Goal: Transaction & Acquisition: Purchase product/service

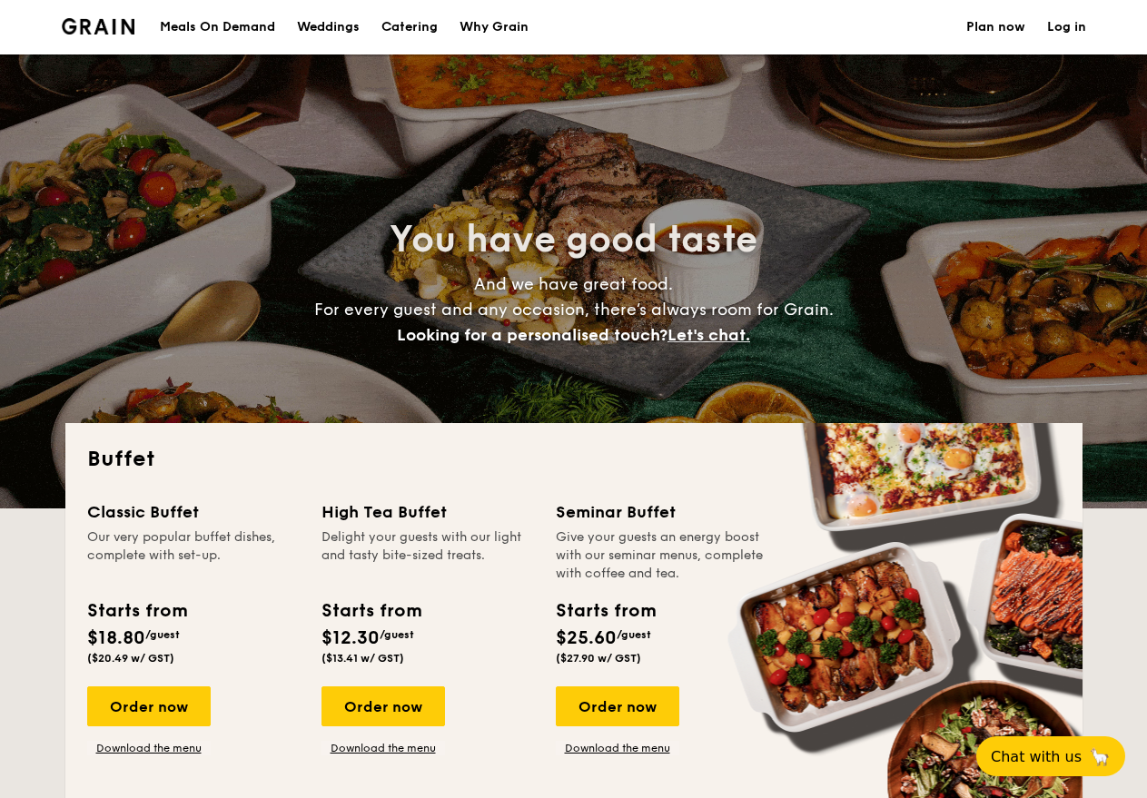
select select
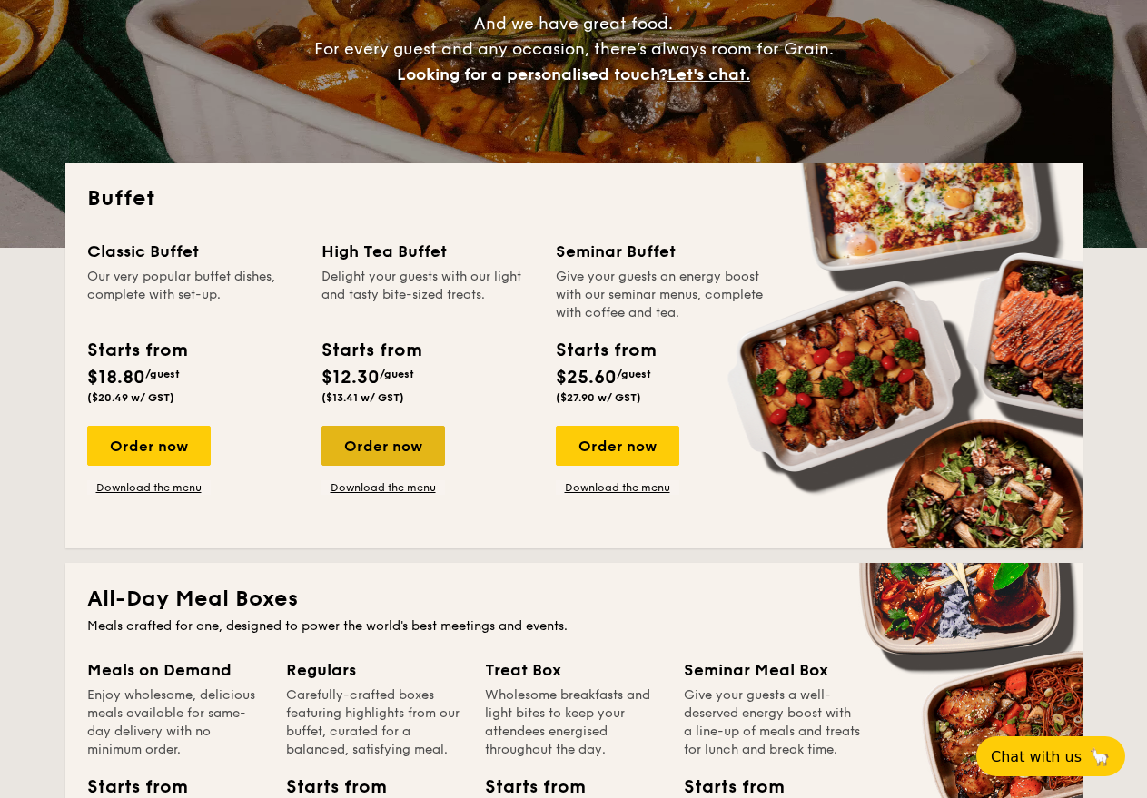
scroll to position [363, 0]
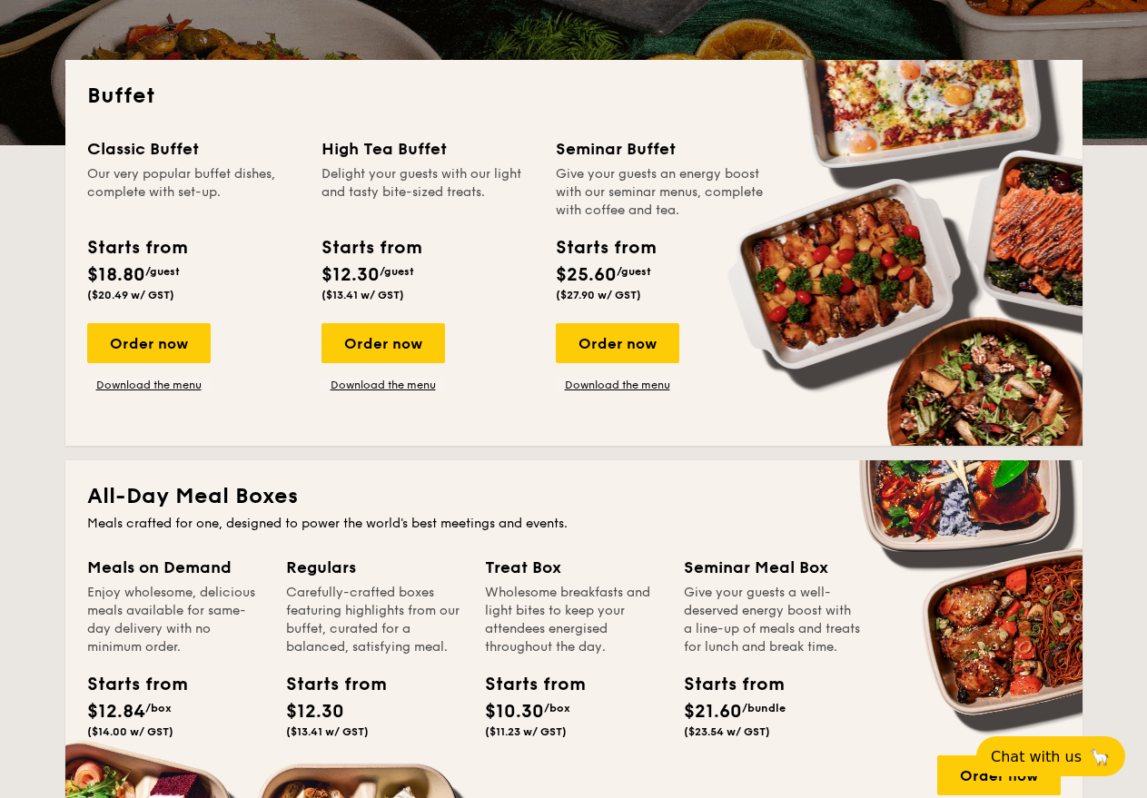
drag, startPoint x: 407, startPoint y: 179, endPoint x: 398, endPoint y: 173, distance: 10.6
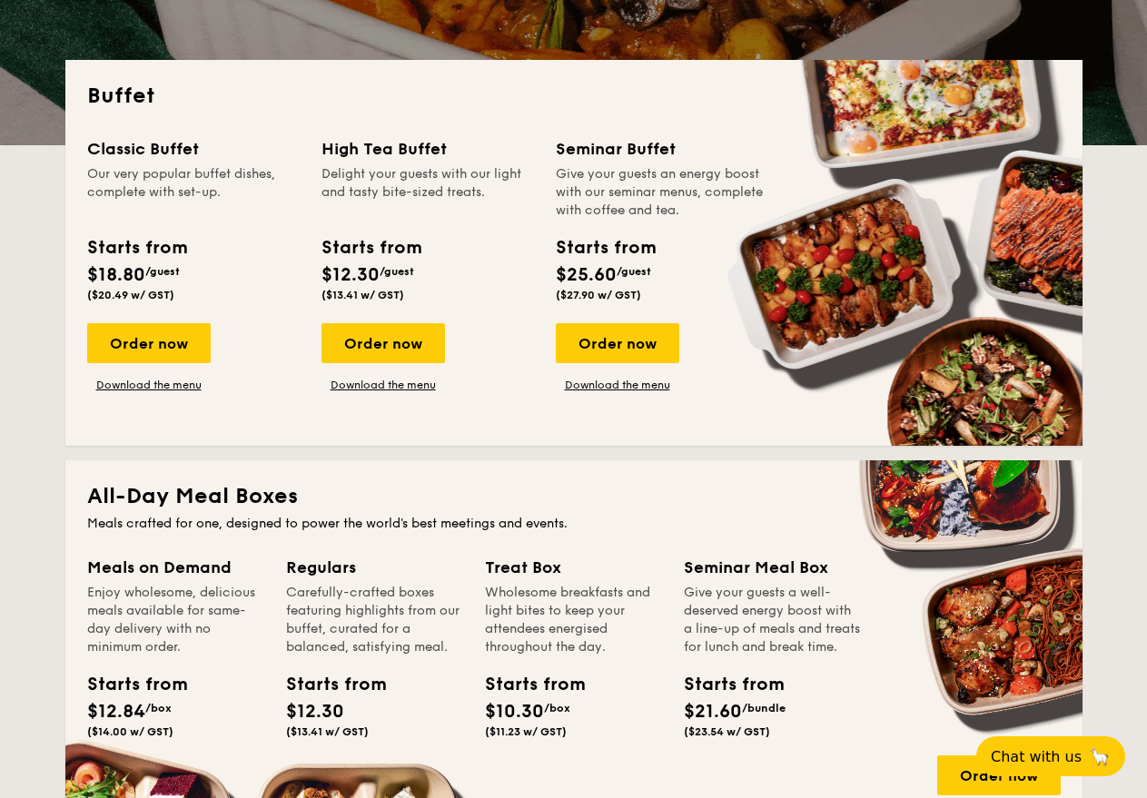
click at [398, 173] on div "Delight your guests with our light and tasty bite-sized treats." at bounding box center [428, 192] width 213 height 54
click at [391, 159] on div "High Tea Buffet" at bounding box center [428, 148] width 213 height 25
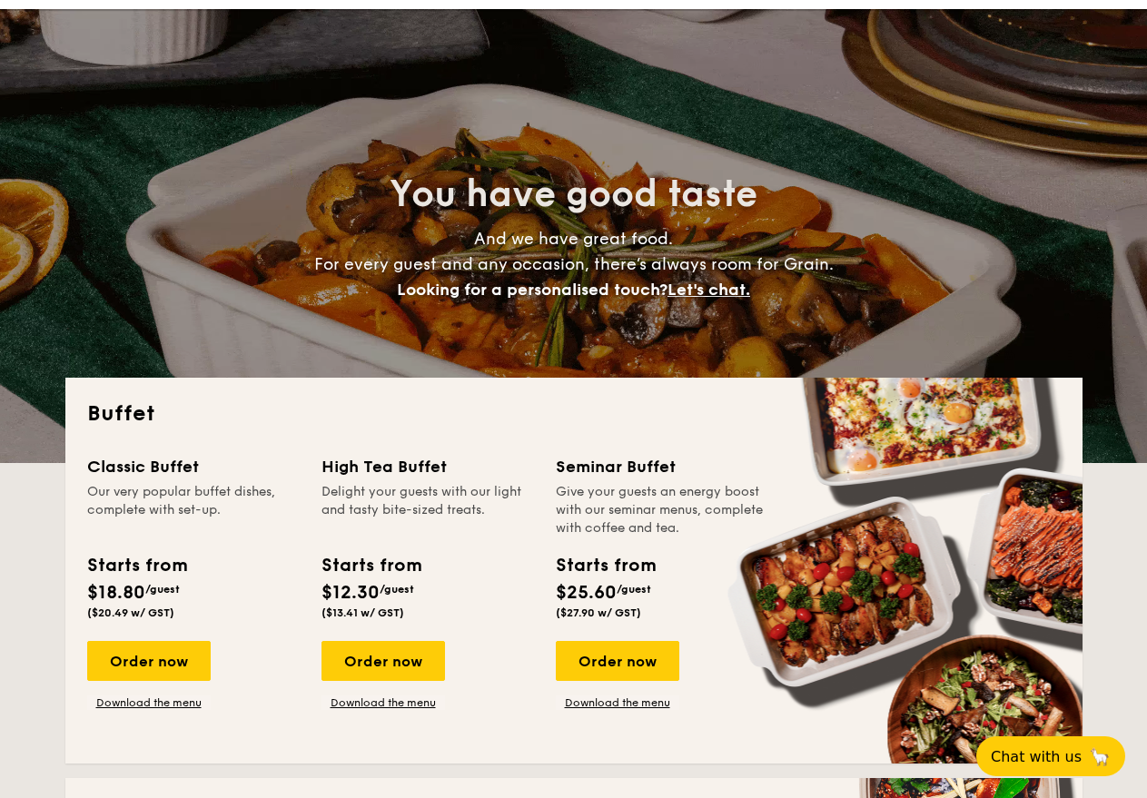
scroll to position [0, 0]
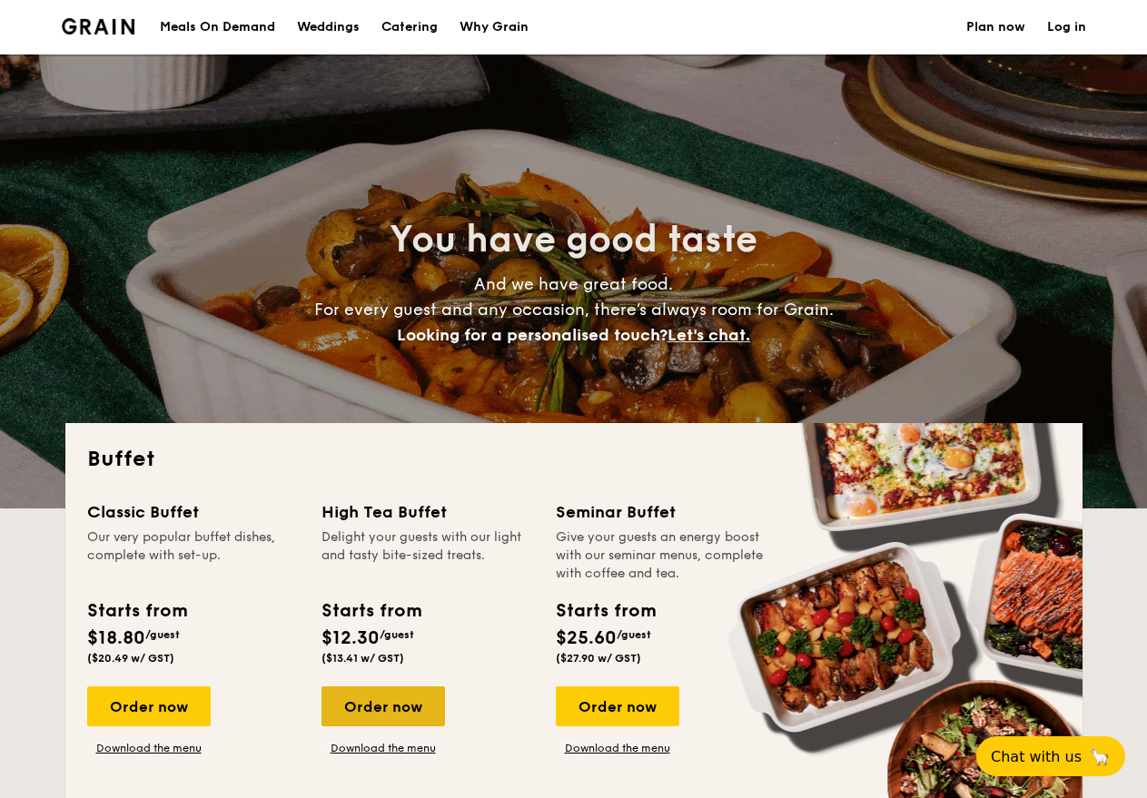
click at [380, 723] on div "Order now" at bounding box center [384, 707] width 124 height 40
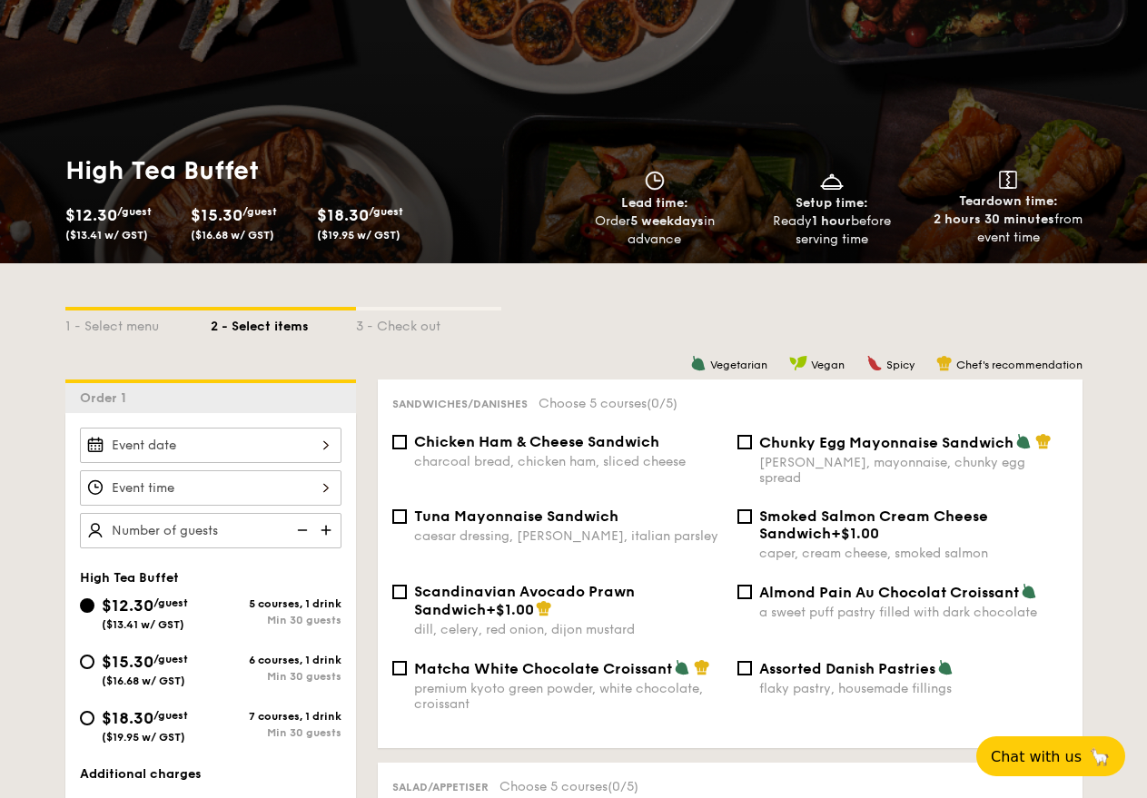
scroll to position [233, 0]
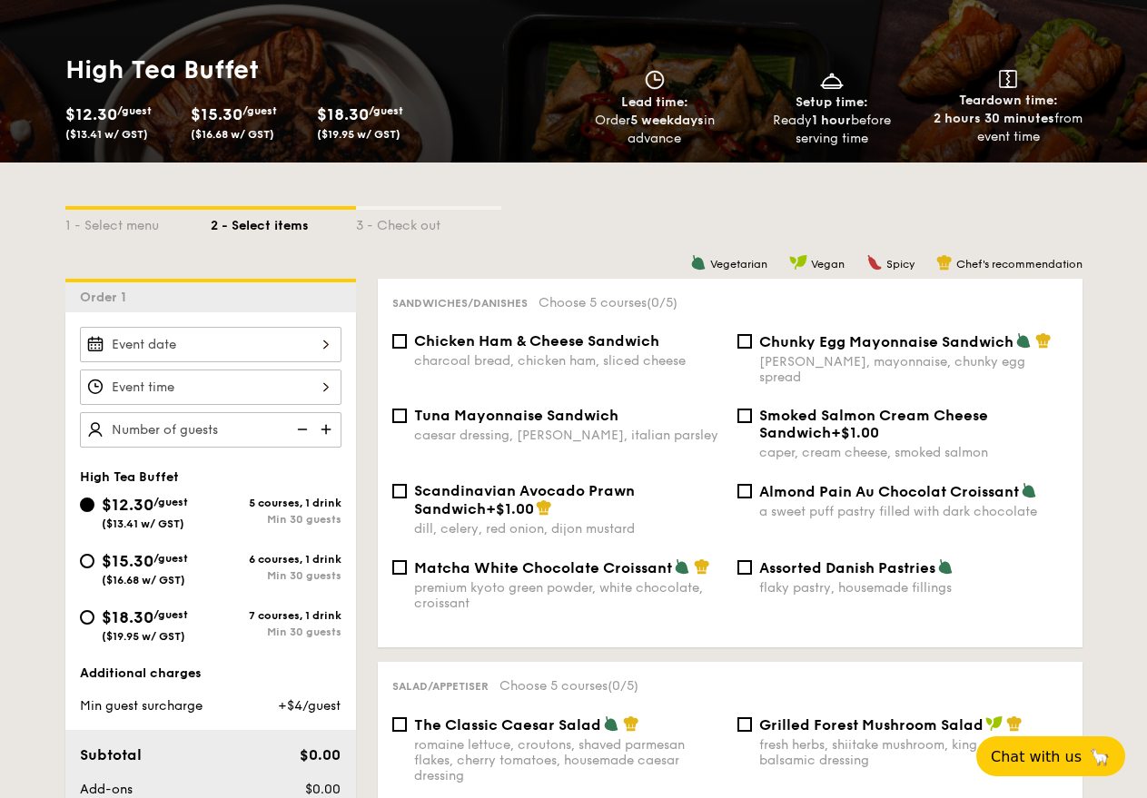
click at [97, 614] on div "$18.30 /guest ($19.95 w/ GST)" at bounding box center [145, 624] width 131 height 38
click at [94, 614] on input "$18.30 /guest ($19.95 w/ GST) 7 courses, 1 drink Min 30 guests" at bounding box center [87, 617] width 15 height 15
radio input "true"
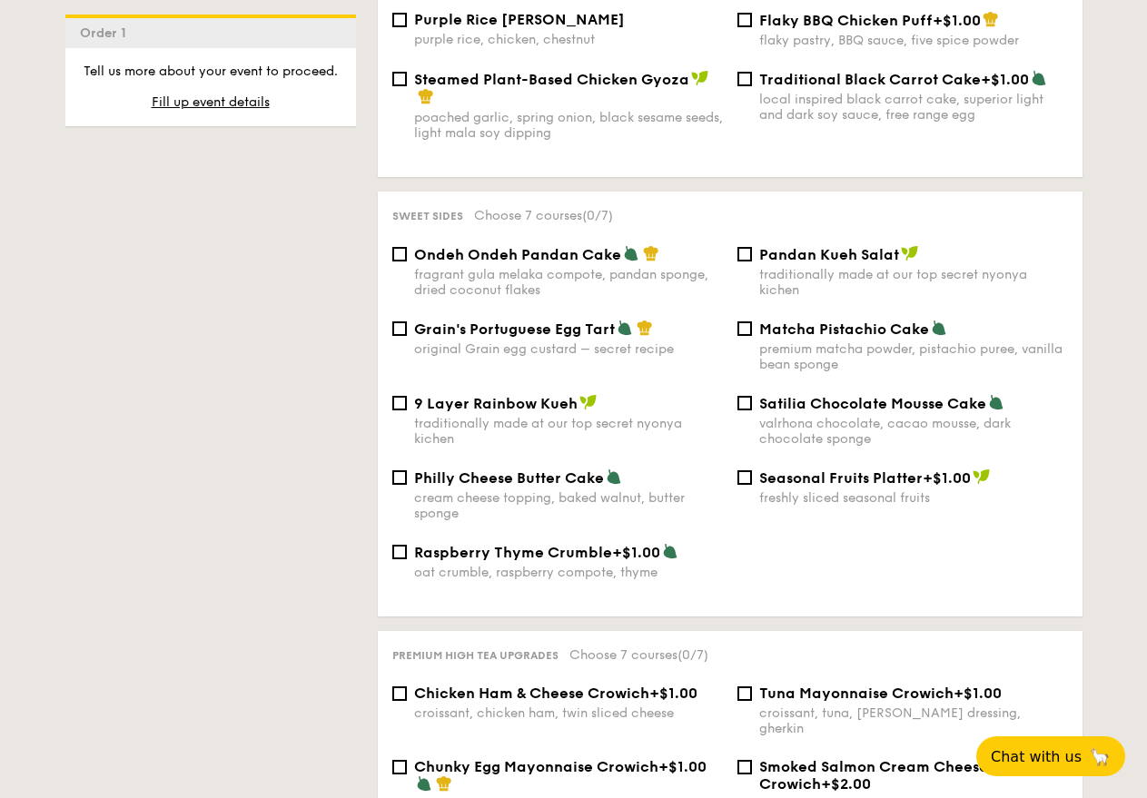
scroll to position [452, 0]
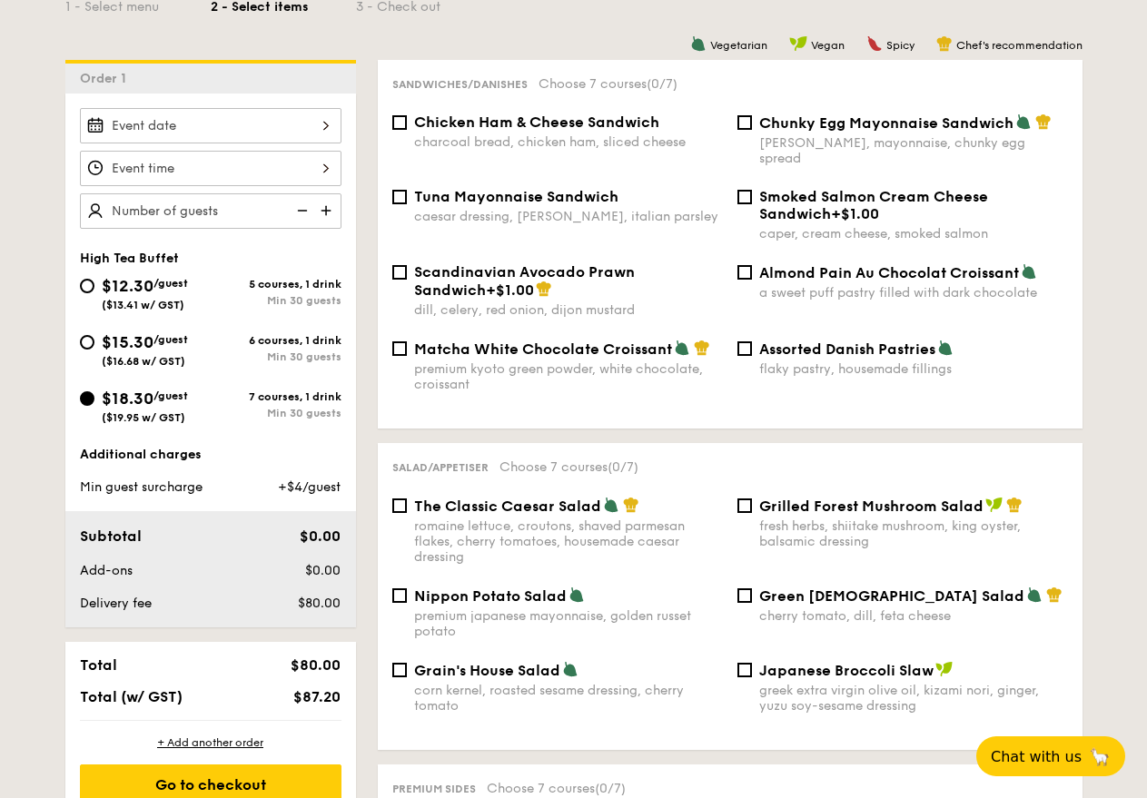
drag, startPoint x: 194, startPoint y: 123, endPoint x: 179, endPoint y: 112, distance: 18.9
click at [179, 112] on input "$12.30 /guest ($13.41 w/ GST)" at bounding box center [211, 125] width 262 height 35
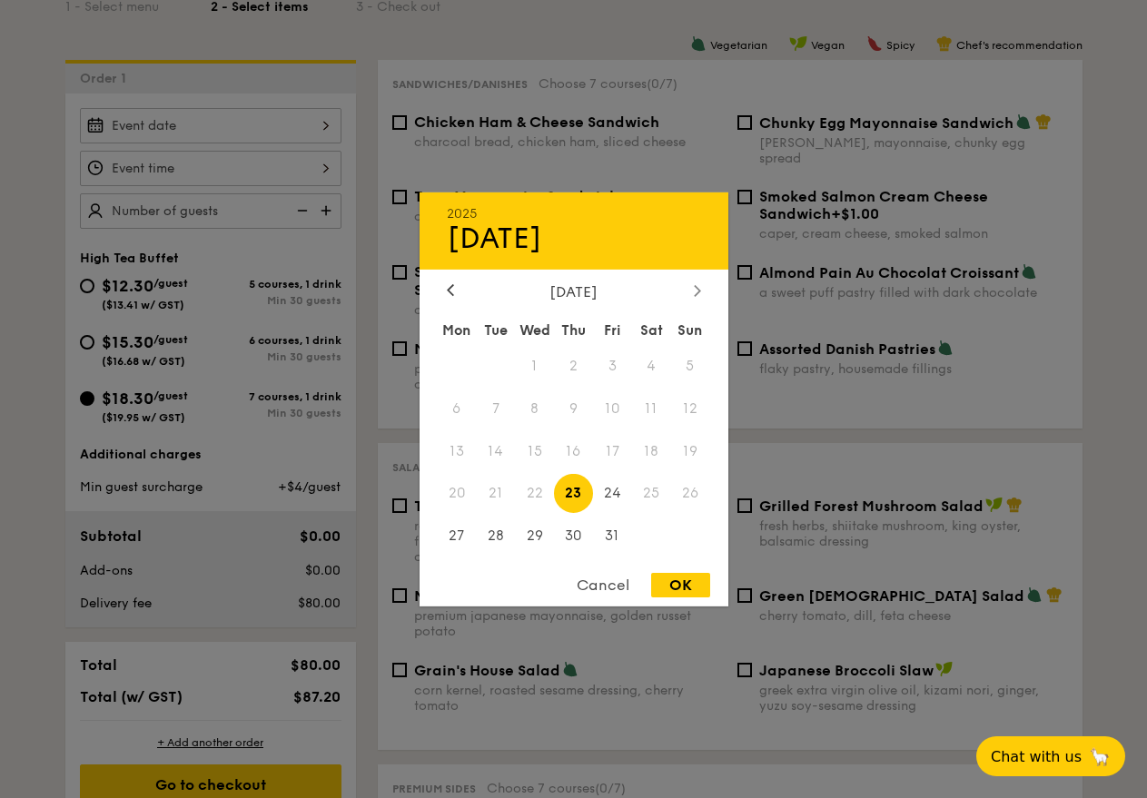
click at [695, 286] on icon at bounding box center [696, 290] width 5 height 11
click at [498, 533] on span "25" at bounding box center [495, 536] width 39 height 39
drag, startPoint x: 655, startPoint y: 573, endPoint x: 660, endPoint y: 582, distance: 10.6
click at [660, 582] on div "OK" at bounding box center [680, 585] width 59 height 25
type input "[DATE]"
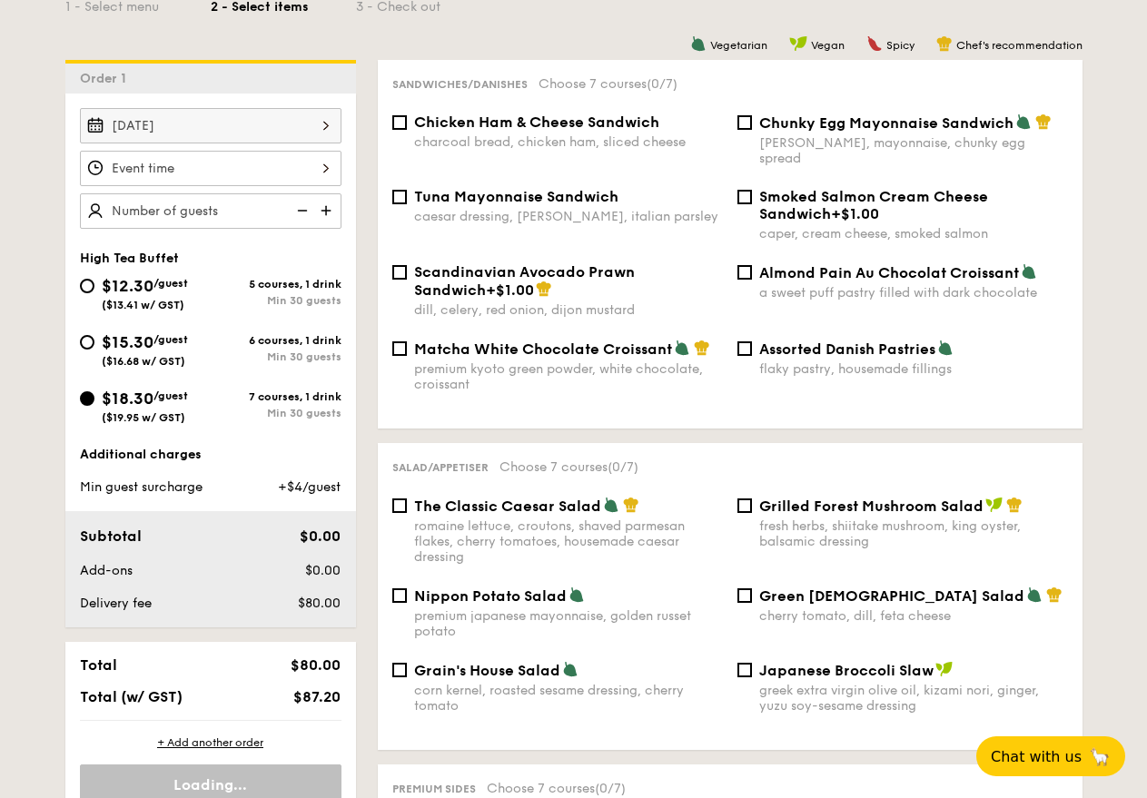
drag, startPoint x: 183, startPoint y: 199, endPoint x: 180, endPoint y: 162, distance: 37.4
click at [180, 162] on input "$12.30 /guest ($13.41 w/ GST)" at bounding box center [211, 168] width 262 height 35
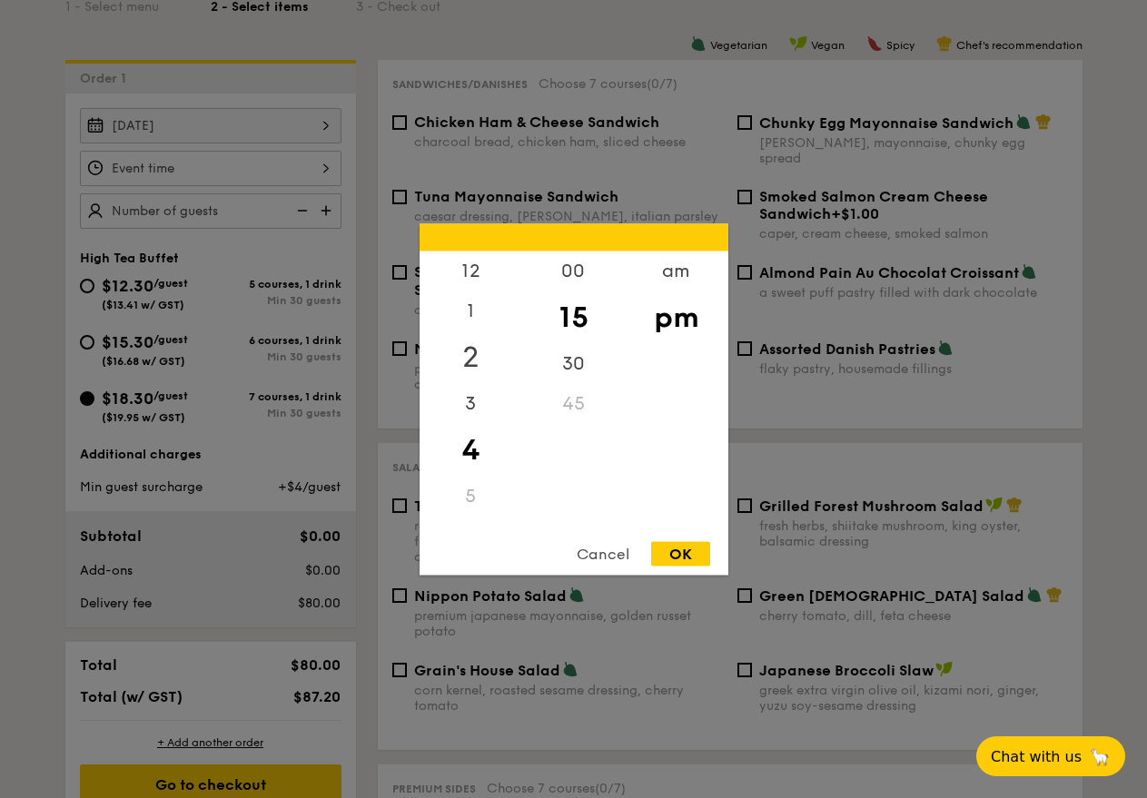
click at [464, 362] on div "2" at bounding box center [471, 357] width 103 height 53
click at [559, 369] on div "30" at bounding box center [573, 369] width 103 height 53
click at [576, 268] on div "00" at bounding box center [573, 277] width 103 height 53
click at [666, 319] on div "pm" at bounding box center [676, 317] width 103 height 53
click at [688, 557] on div "OK" at bounding box center [680, 553] width 59 height 25
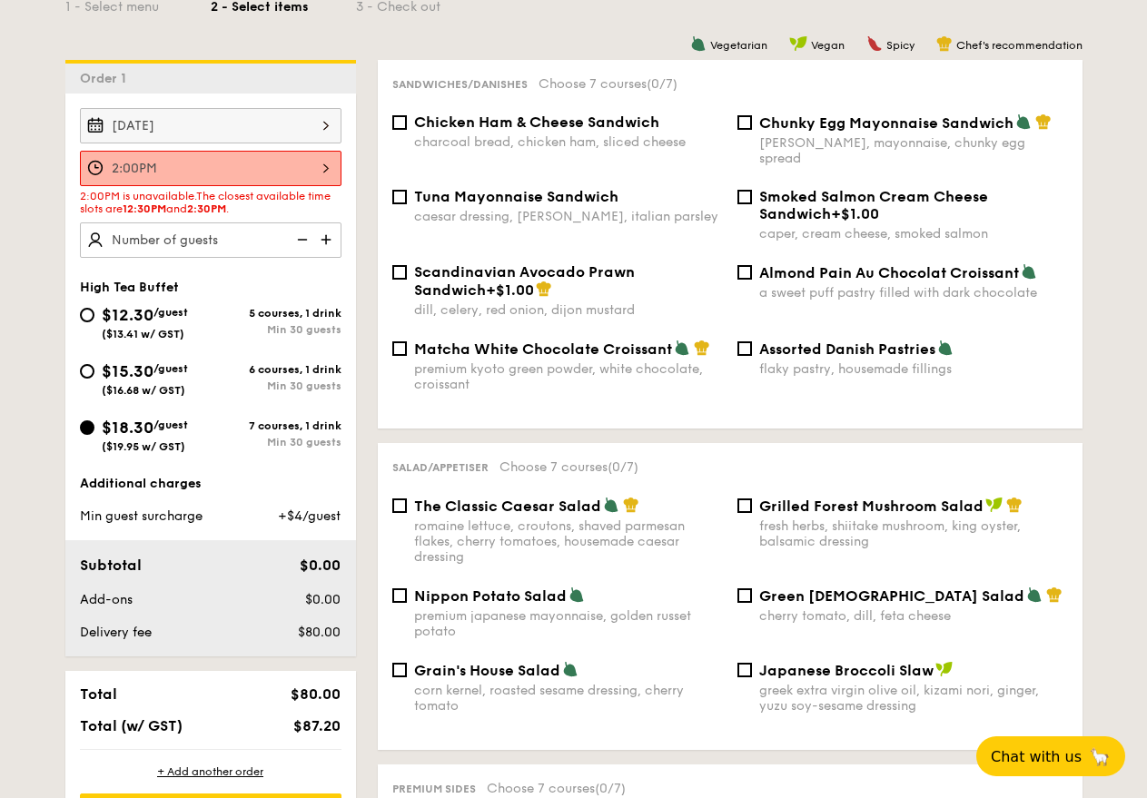
click at [249, 167] on input "2:00PM" at bounding box center [211, 168] width 262 height 35
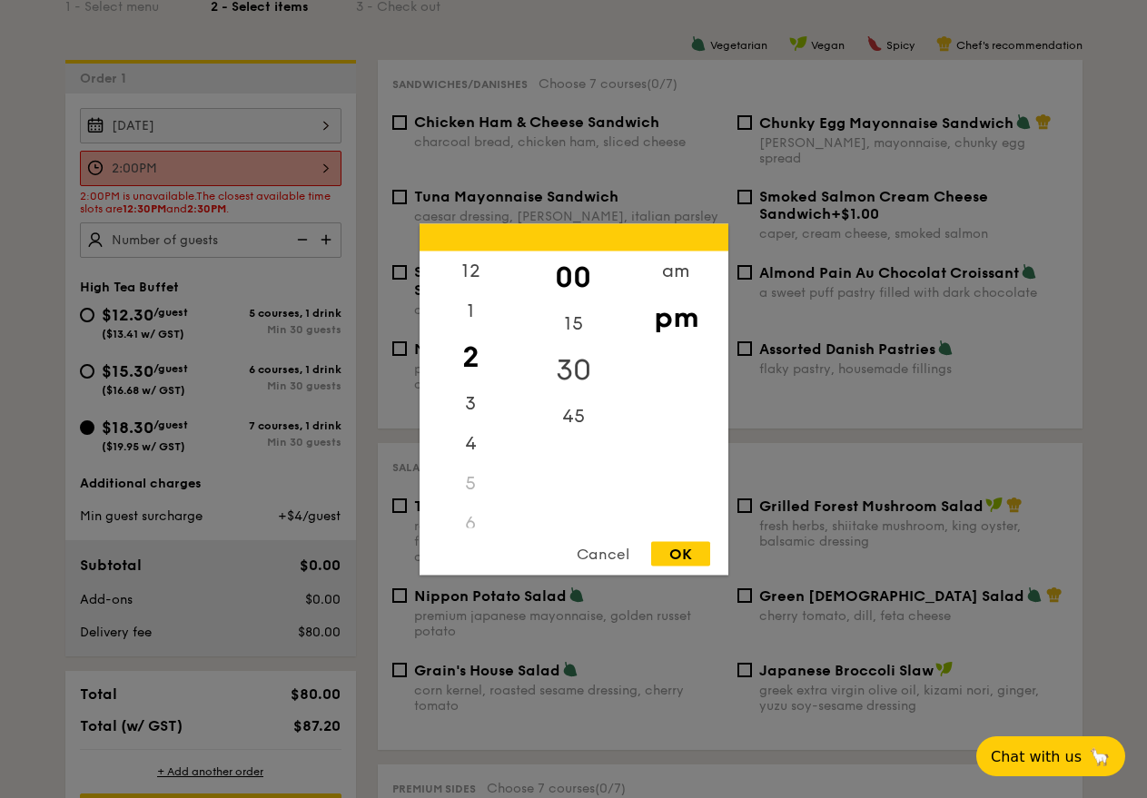
click at [569, 362] on div "30" at bounding box center [573, 369] width 103 height 53
drag, startPoint x: 698, startPoint y: 565, endPoint x: 685, endPoint y: 553, distance: 17.4
click at [685, 553] on div "OK" at bounding box center [680, 553] width 59 height 25
type input "2:30PM"
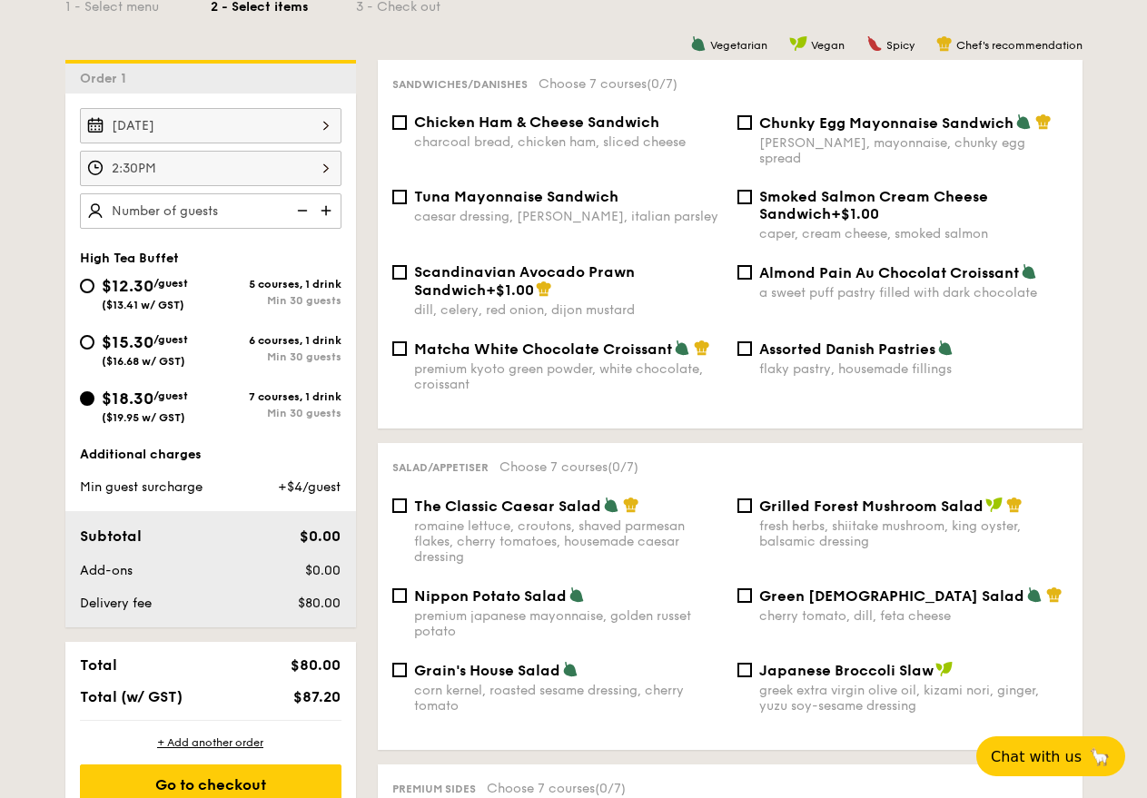
click at [125, 220] on input "text" at bounding box center [211, 210] width 262 height 35
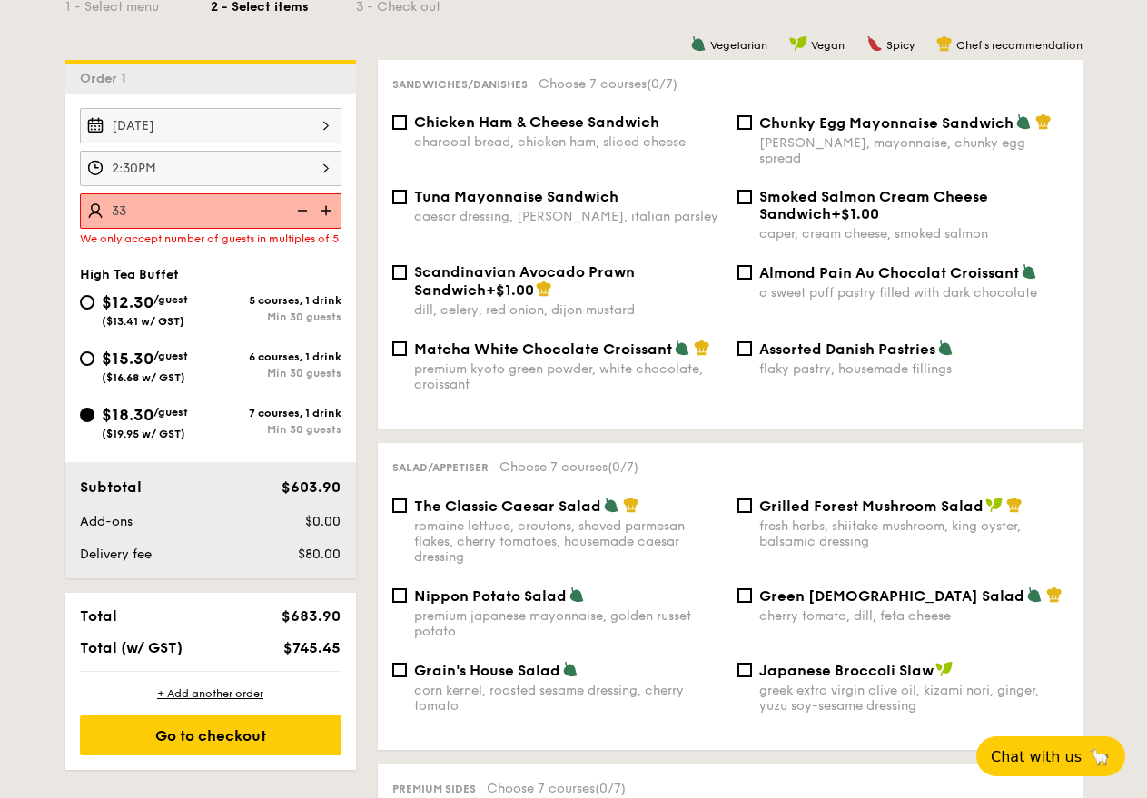
drag, startPoint x: 328, startPoint y: 213, endPoint x: 337, endPoint y: 215, distance: 9.5
click at [337, 215] on img at bounding box center [327, 210] width 27 height 35
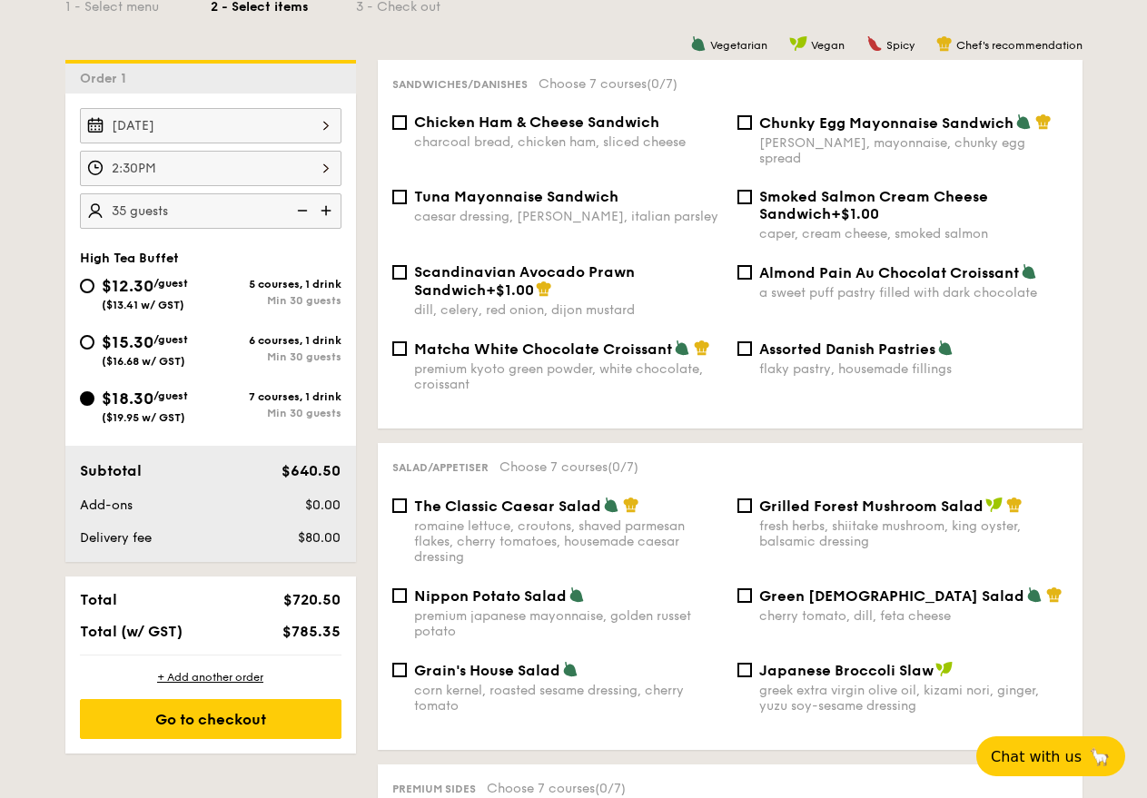
click at [323, 208] on img at bounding box center [327, 210] width 27 height 35
click at [303, 214] on img at bounding box center [300, 210] width 27 height 35
type input "35 guests"
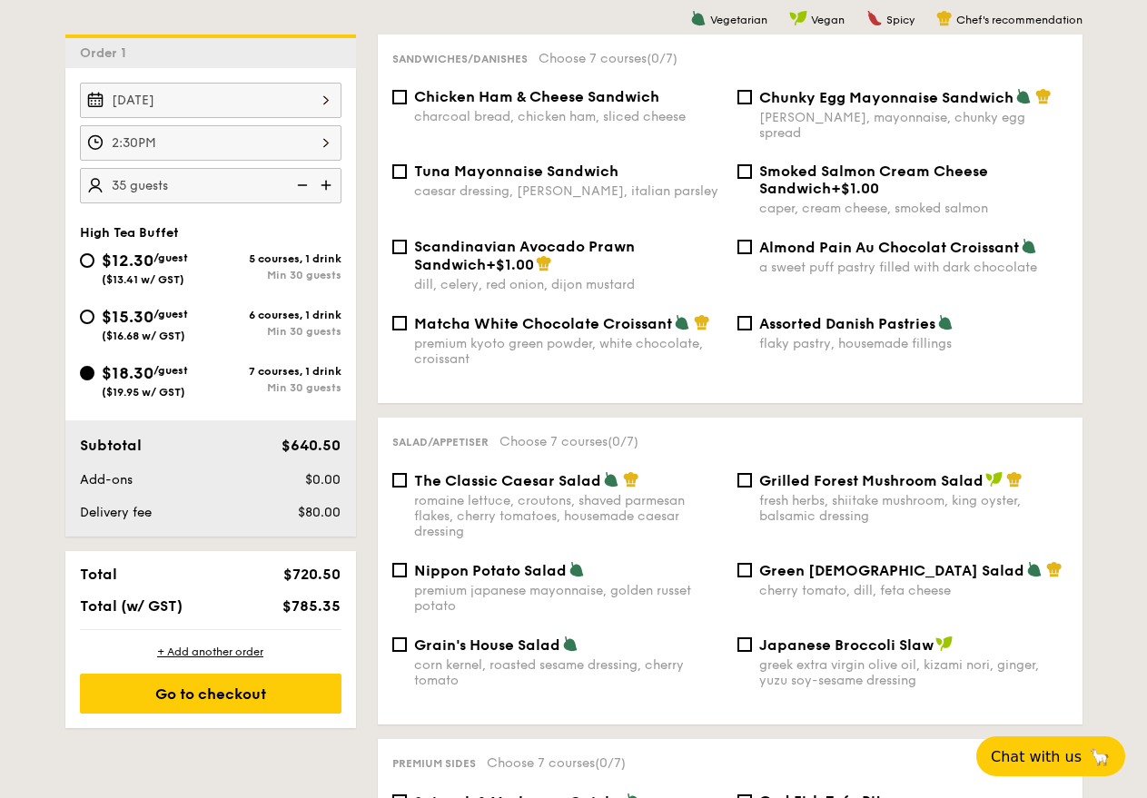
scroll to position [361, 0]
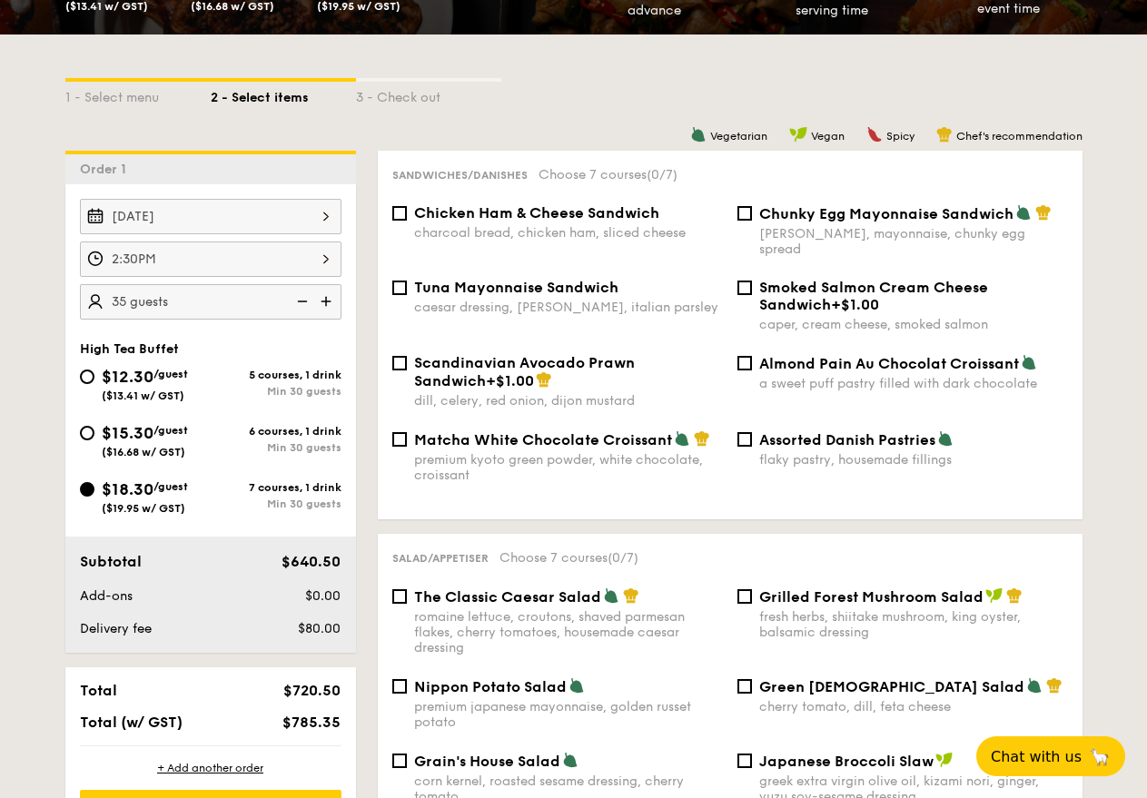
click at [628, 213] on span "Chicken Ham & Cheese Sandwich" at bounding box center [536, 212] width 245 height 17
click at [407, 213] on input "Chicken Ham & Cheese Sandwich charcoal bread, chicken ham, sliced cheese" at bounding box center [399, 213] width 15 height 15
checkbox input "true"
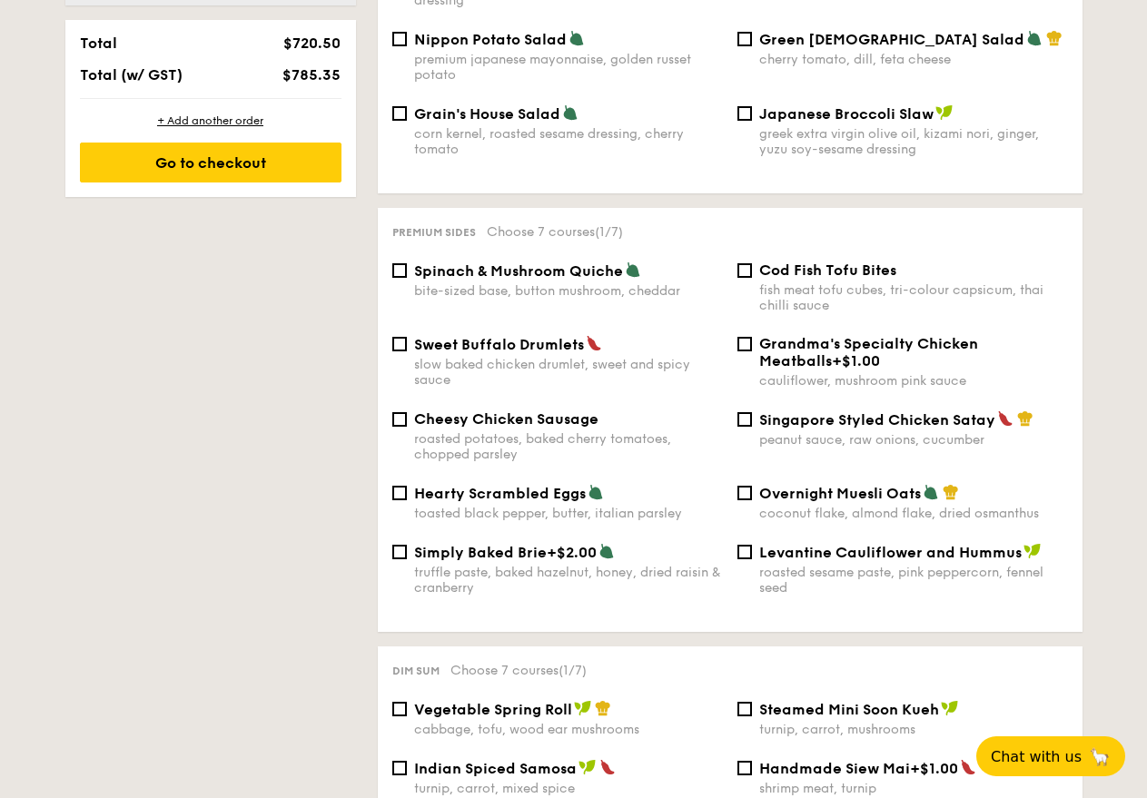
scroll to position [1088, 0]
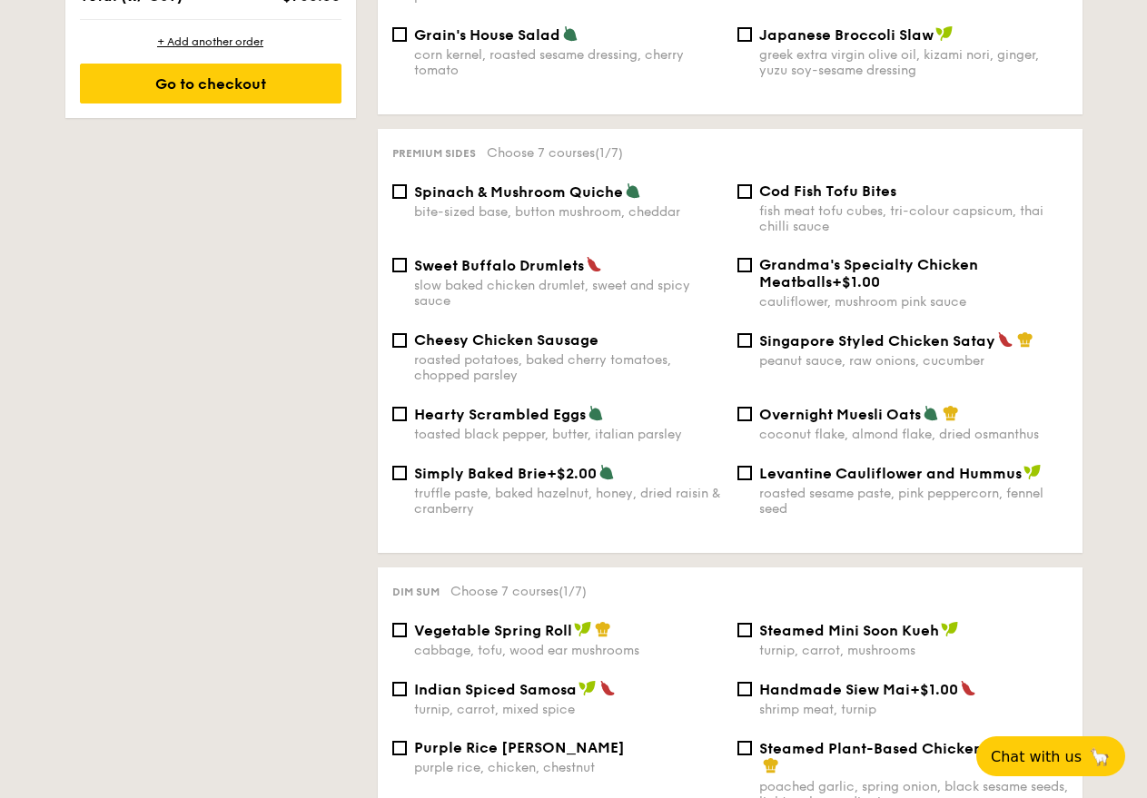
click at [803, 183] on span "Cod Fish Tofu Bites" at bounding box center [827, 191] width 137 height 17
click at [752, 184] on input "Cod Fish Tofu Bites fish meat tofu cubes, tri-colour capsicum, thai chilli sauce" at bounding box center [744, 191] width 15 height 15
checkbox input "true"
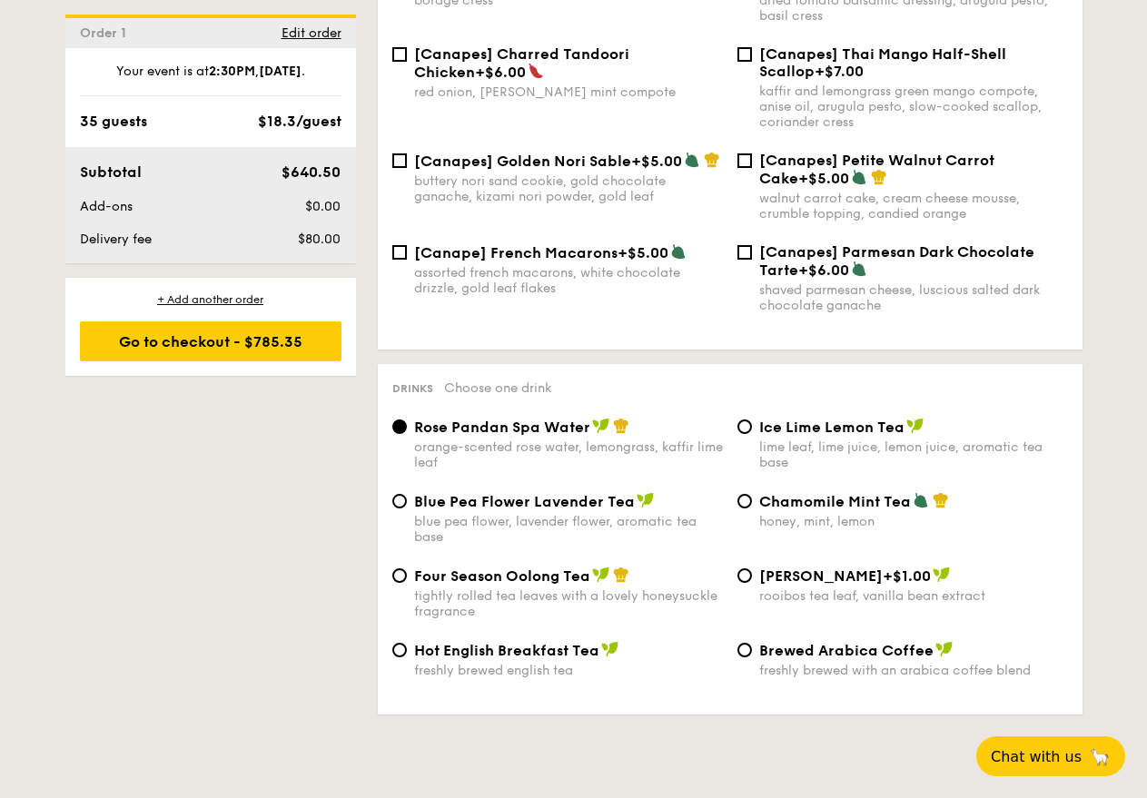
scroll to position [2723, 0]
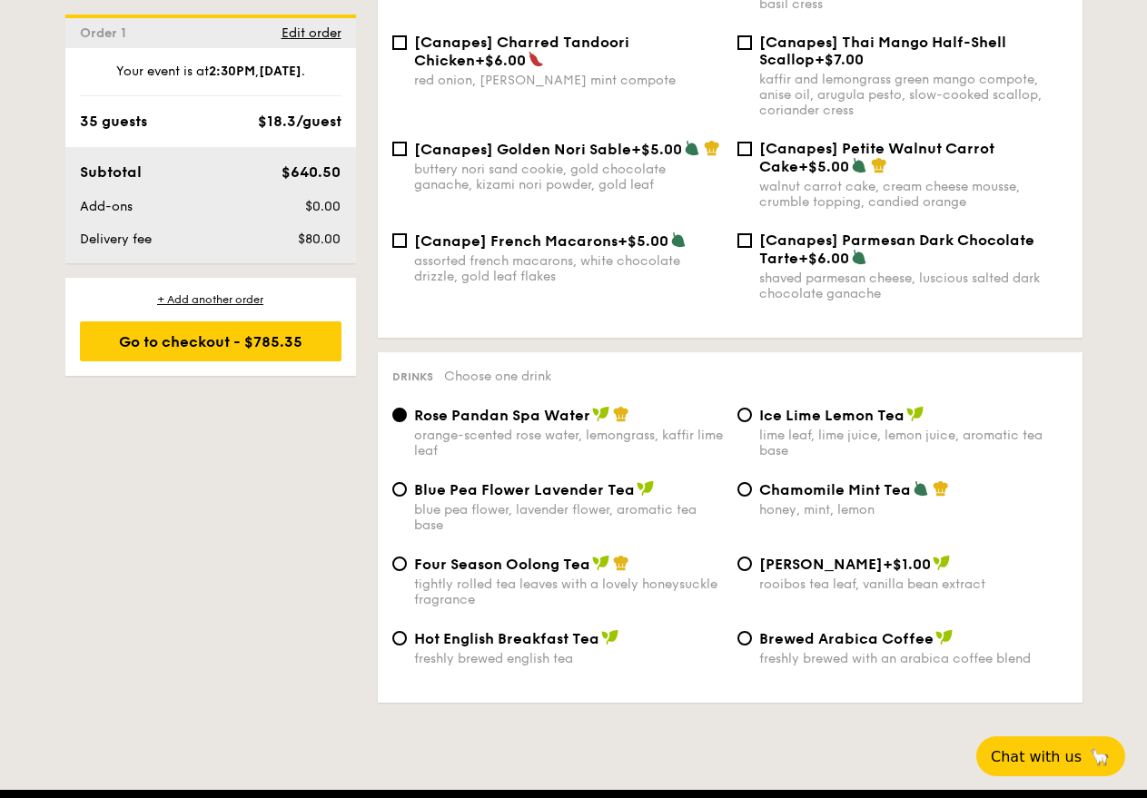
click at [490, 481] on span "Blue Pea Flower Lavender Tea" at bounding box center [524, 489] width 221 height 17
click at [407, 482] on input "Blue Pea Flower Lavender Tea blue pea flower, lavender flower, aromatic tea base" at bounding box center [399, 489] width 15 height 15
radio input "true"
click at [527, 407] on span "Rose Pandan Spa Water" at bounding box center [502, 415] width 176 height 17
click at [407, 408] on input "Rose Pandan Spa Water orange-scented rose water, lemongrass, kaffir lime leaf" at bounding box center [399, 415] width 15 height 15
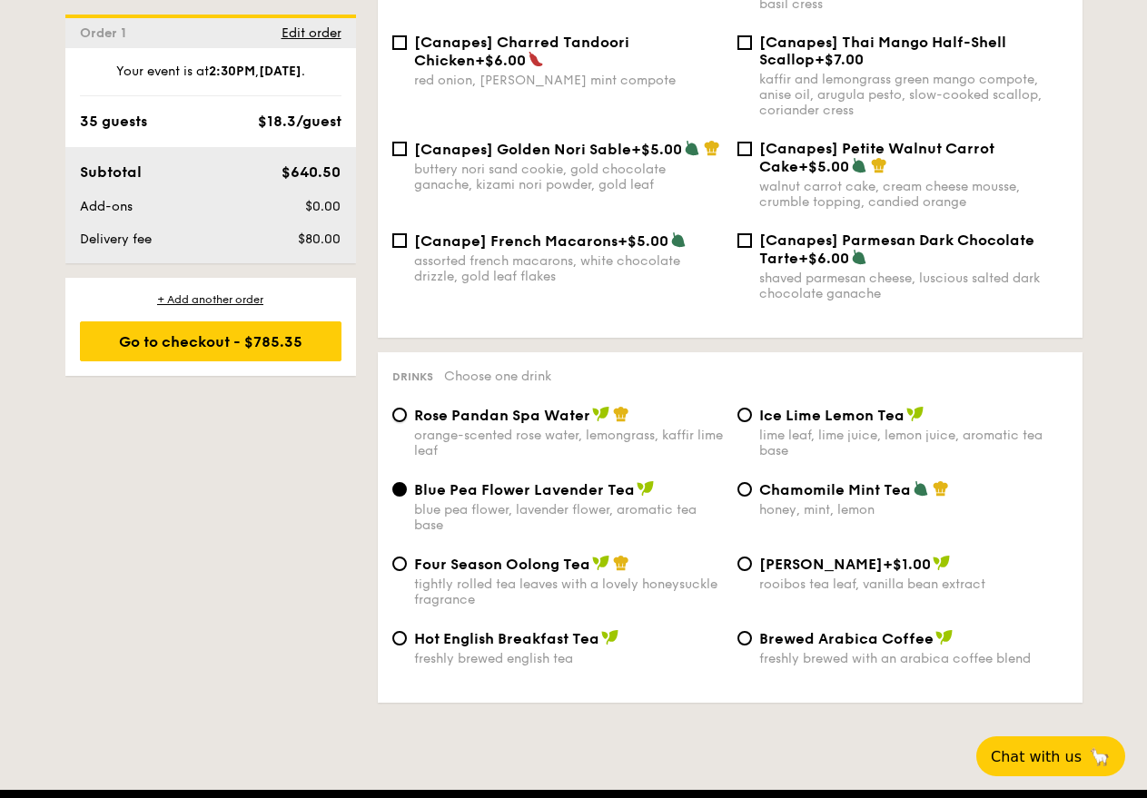
radio input "true"
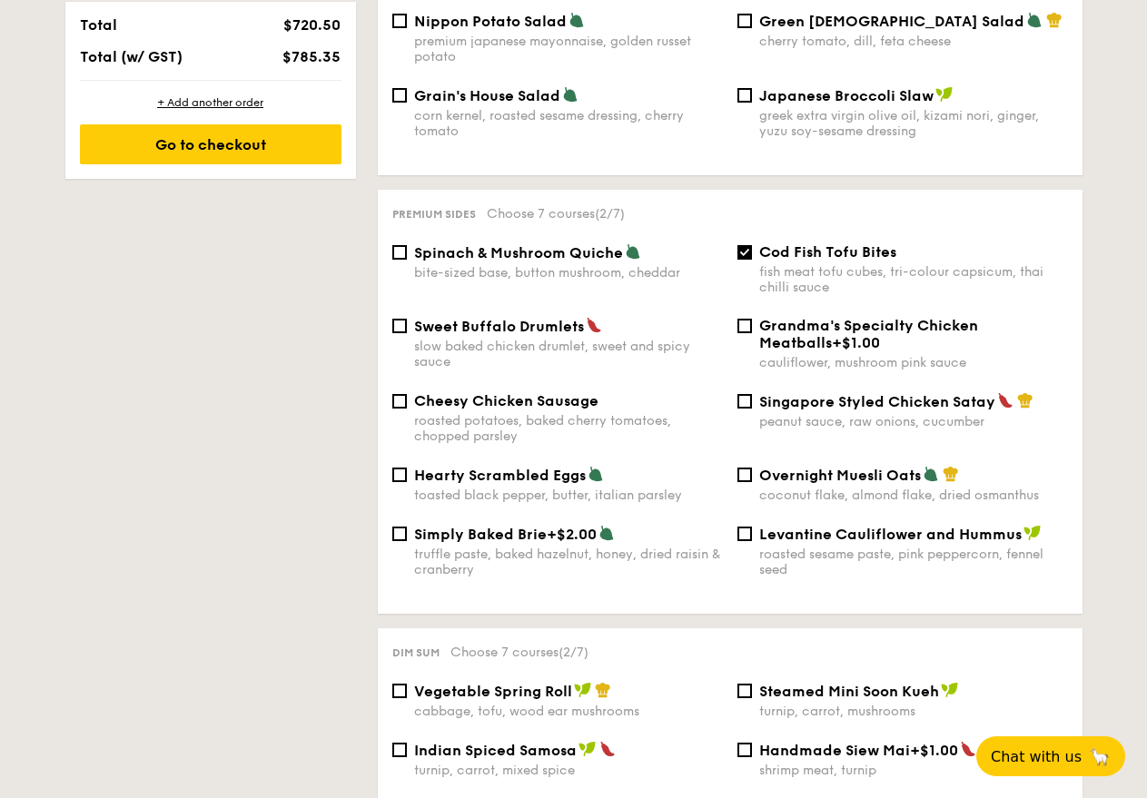
scroll to position [997, 0]
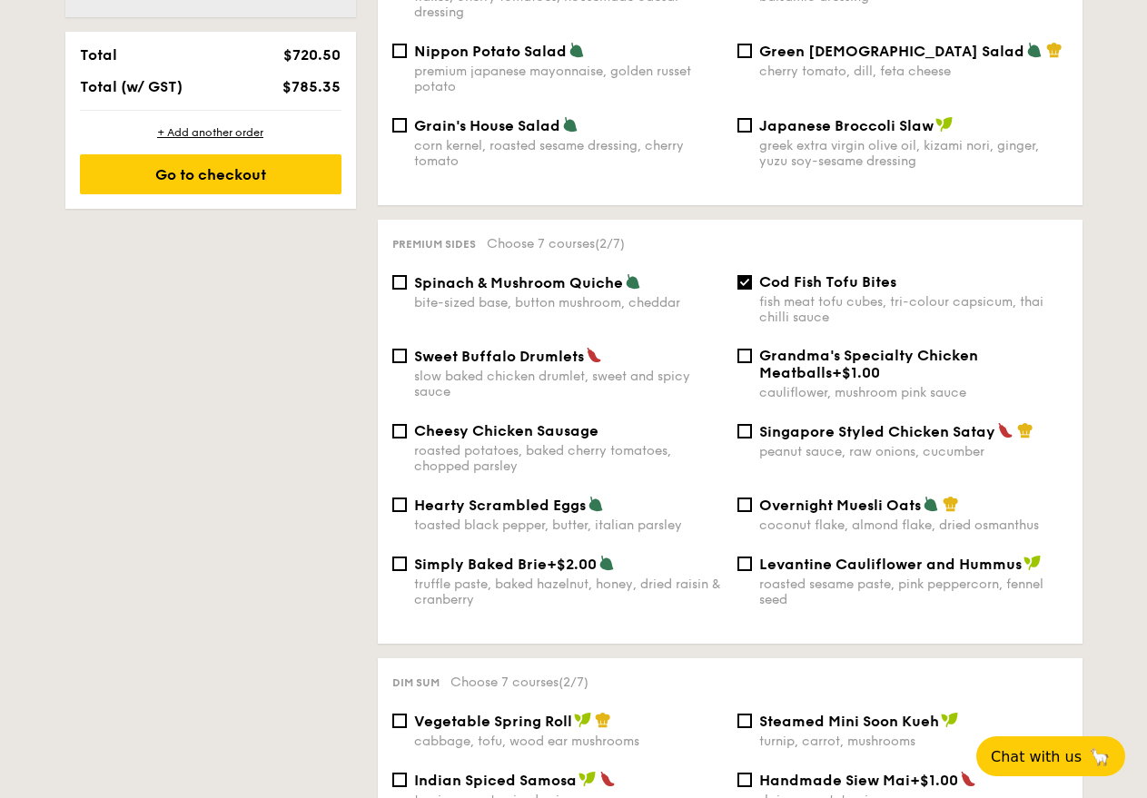
click at [588, 274] on span "Spinach & Mushroom Quiche" at bounding box center [518, 282] width 209 height 17
click at [407, 275] on input "Spinach & Mushroom Quiche bite-sized base, button mushroom, cheddar" at bounding box center [399, 282] width 15 height 15
checkbox input "true"
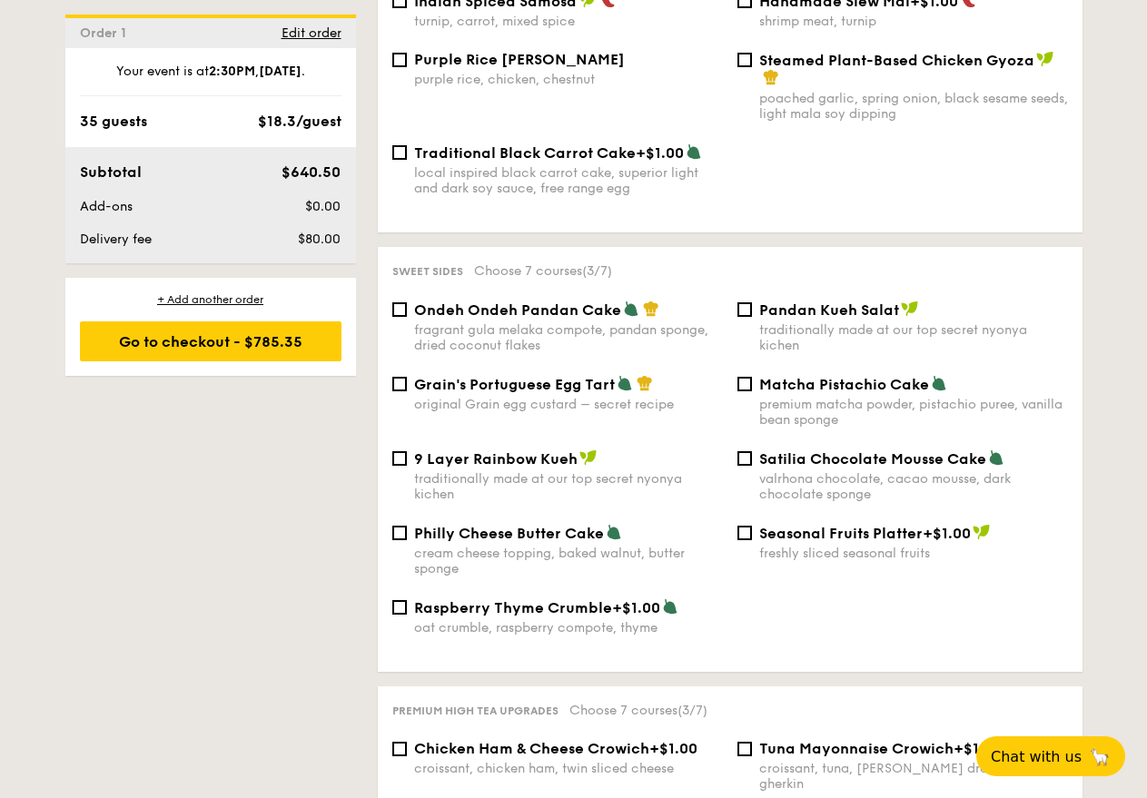
scroll to position [1815, 0]
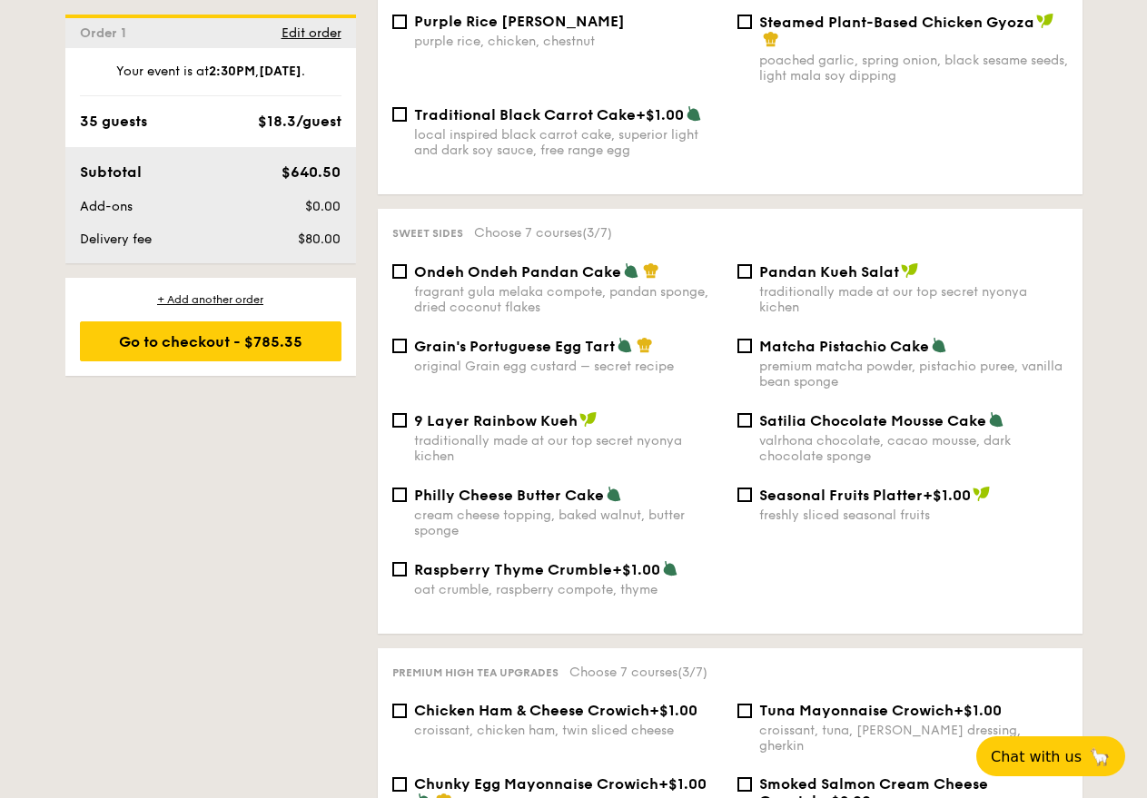
click at [561, 264] on span "Ondeh Ondeh Pandan Cake" at bounding box center [517, 271] width 207 height 17
click at [407, 264] on input "Ondeh Ondeh Pandan Cake fragrant [PERSON_NAME] melaka compote, pandan sponge, d…" at bounding box center [399, 271] width 15 height 15
checkbox input "true"
click at [563, 338] on span "Grain's Portuguese Egg Tart" at bounding box center [514, 346] width 201 height 17
click at [407, 339] on input "Grain's Portuguese Egg Tart original Grain egg custard – secret recipe" at bounding box center [399, 346] width 15 height 15
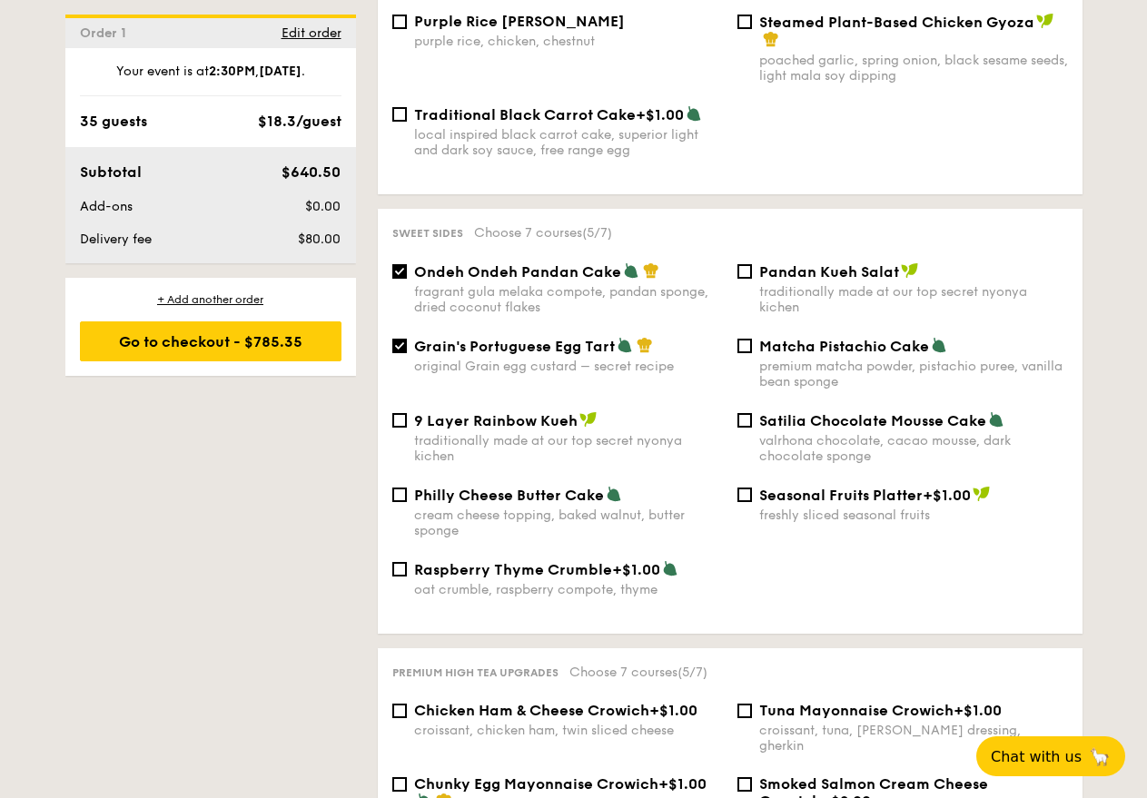
click at [590, 338] on span "Grain's Portuguese Egg Tart" at bounding box center [514, 346] width 201 height 17
click at [407, 339] on input "Grain's Portuguese Egg Tart original Grain egg custard – secret recipe" at bounding box center [399, 346] width 15 height 15
click at [609, 338] on span "Grain's Portuguese Egg Tart" at bounding box center [514, 346] width 201 height 17
click at [407, 339] on input "Grain's Portuguese Egg Tart original Grain egg custard – secret recipe" at bounding box center [399, 346] width 15 height 15
checkbox input "true"
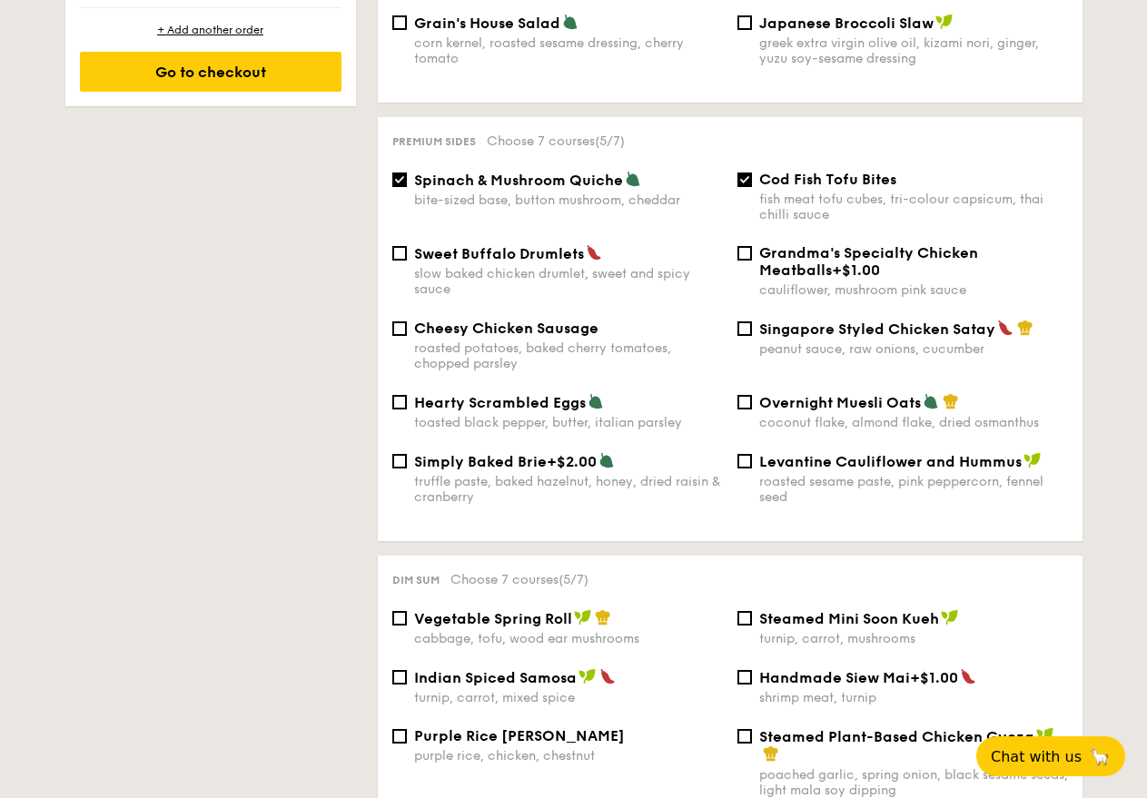
scroll to position [1270, 0]
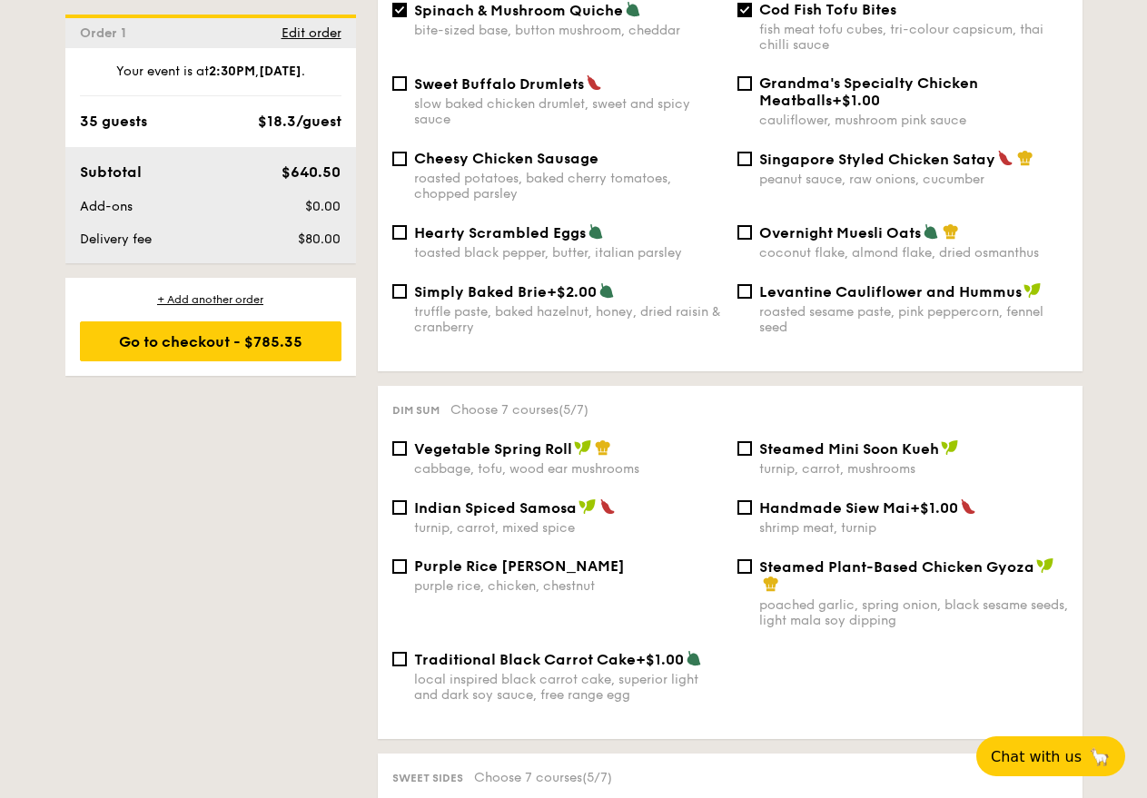
click at [544, 440] on span "Vegetable Spring Roll" at bounding box center [493, 448] width 158 height 17
click at [407, 441] on input "Vegetable Spring Roll cabbage, tofu, wood ear mushrooms" at bounding box center [399, 448] width 15 height 15
checkbox input "true"
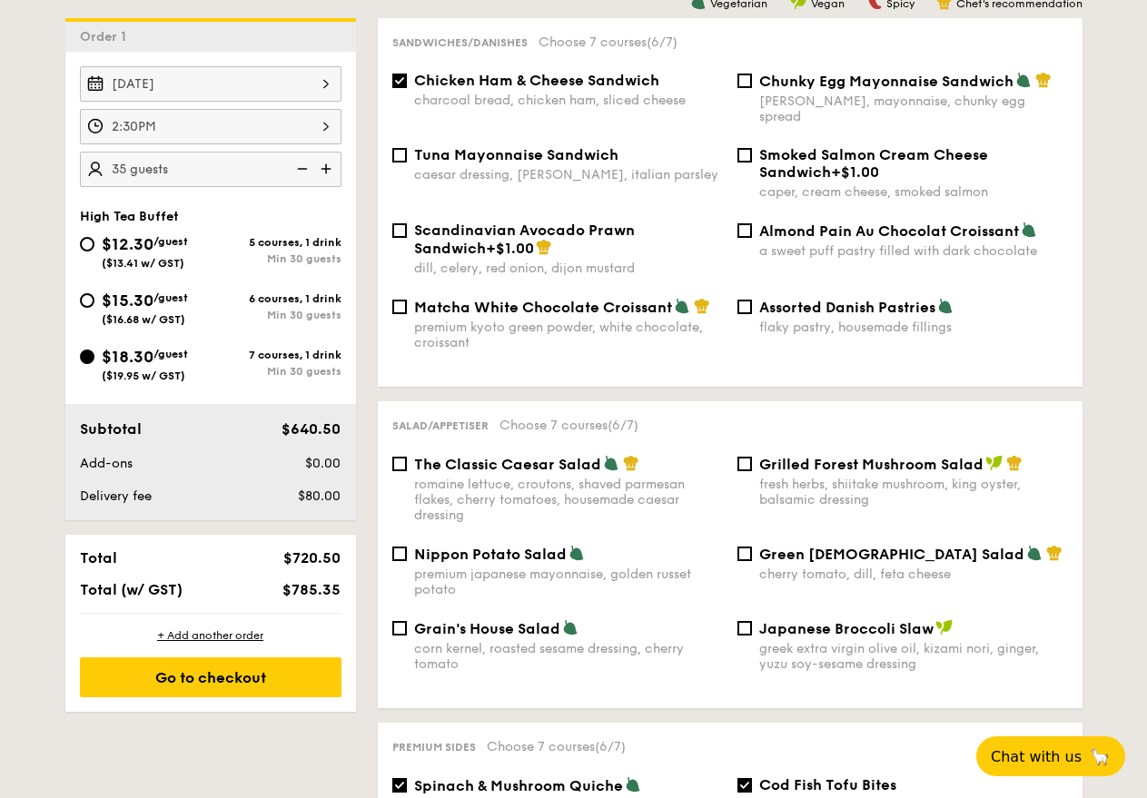
scroll to position [452, 0]
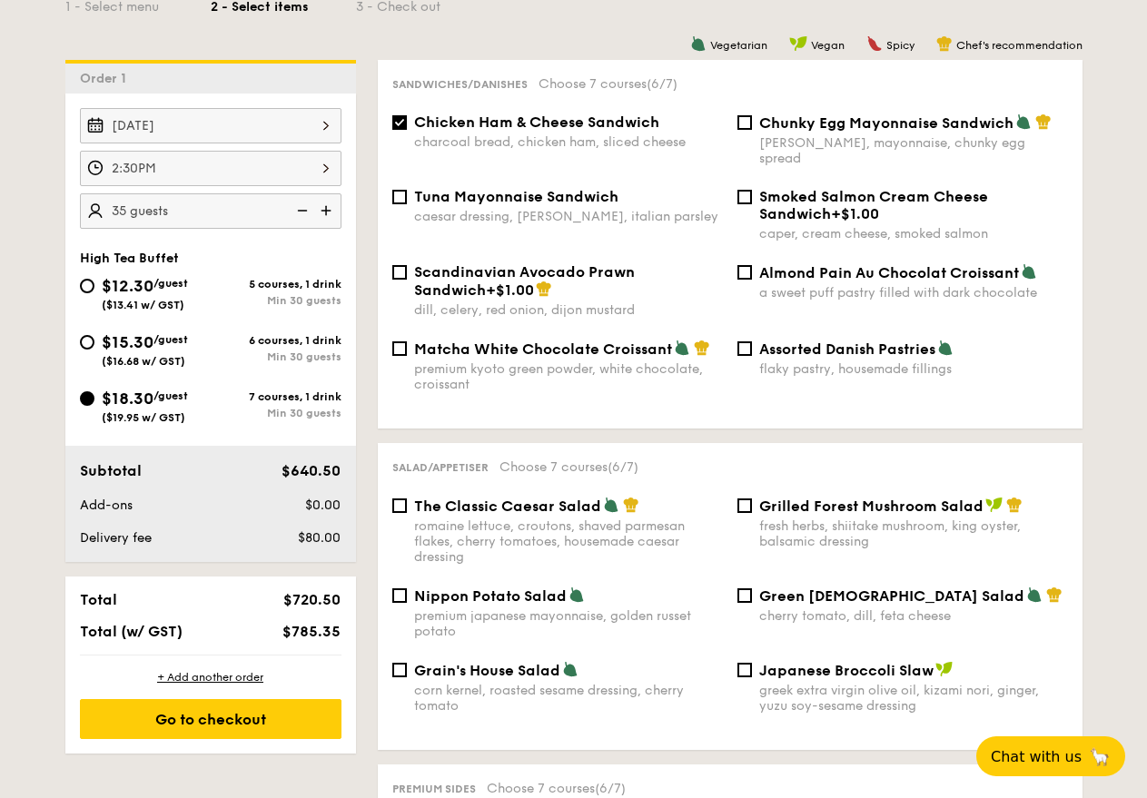
click at [753, 263] on div "Almond Pain Au Chocolat Croissant a sweet puff pastry filled with dark chocolate" at bounding box center [902, 281] width 345 height 37
click at [743, 265] on input "Almond Pain Au Chocolat Croissant a sweet puff pastry filled with dark chocolate" at bounding box center [744, 272] width 15 height 15
checkbox input "true"
click at [749, 341] on input "Assorted Danish Pastries flaky pastry, housemade fillings" at bounding box center [744, 348] width 15 height 15
checkbox input "true"
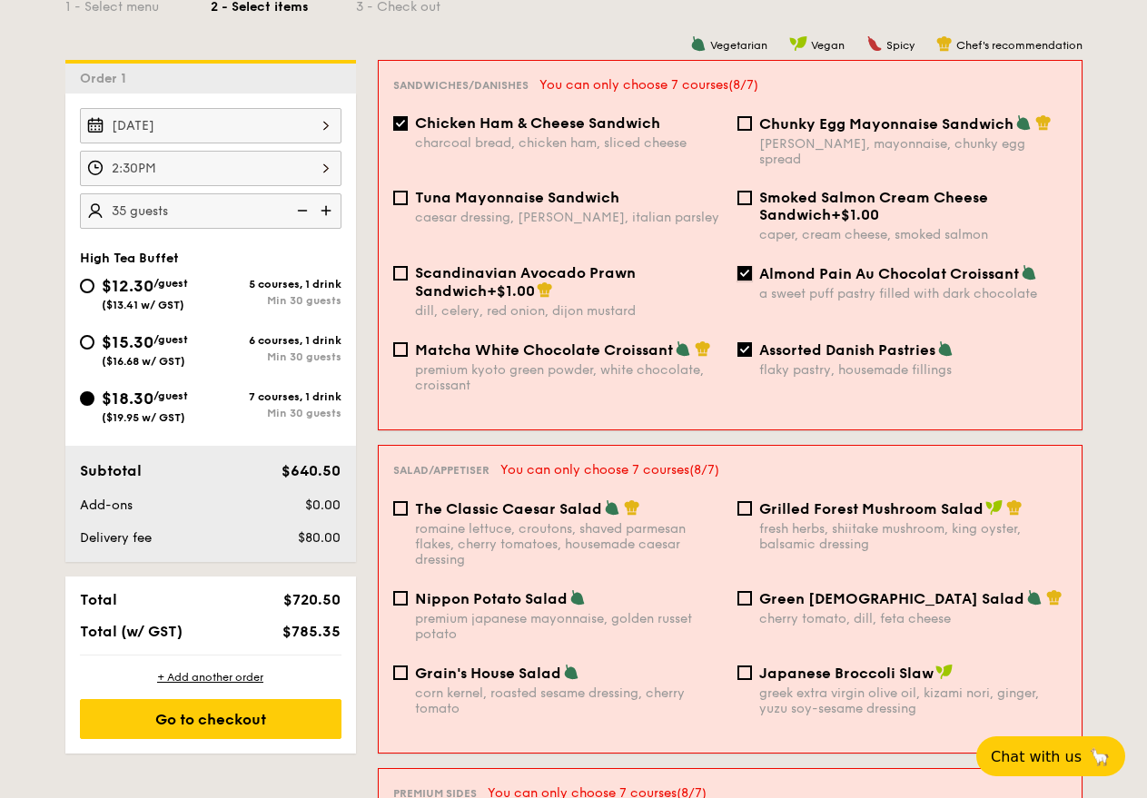
click at [746, 266] on input "Almond Pain Au Chocolat Croissant a sweet puff pastry filled with dark chocolate" at bounding box center [744, 273] width 15 height 15
checkbox input "false"
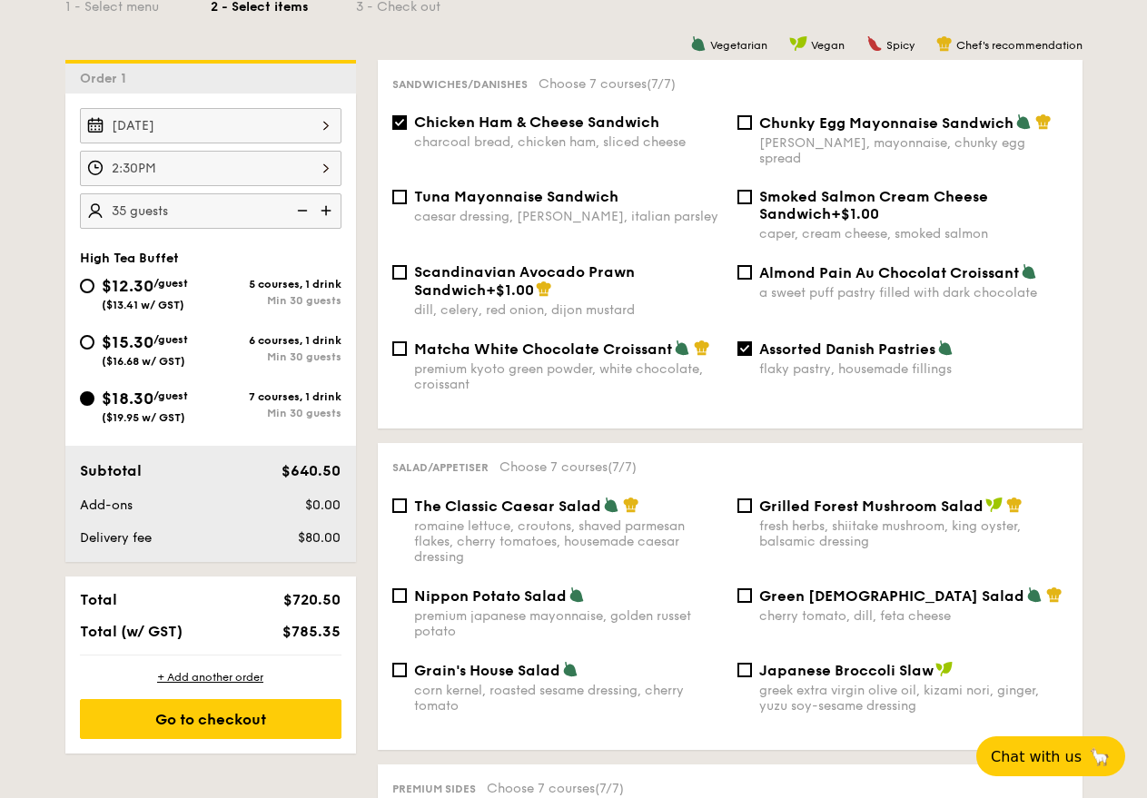
click at [583, 341] on span "Matcha White Chocolate Croissant" at bounding box center [543, 349] width 258 height 17
click at [407, 341] on input "Matcha White Chocolate Croissant premium kyoto green powder, white chocolate, c…" at bounding box center [399, 348] width 15 height 15
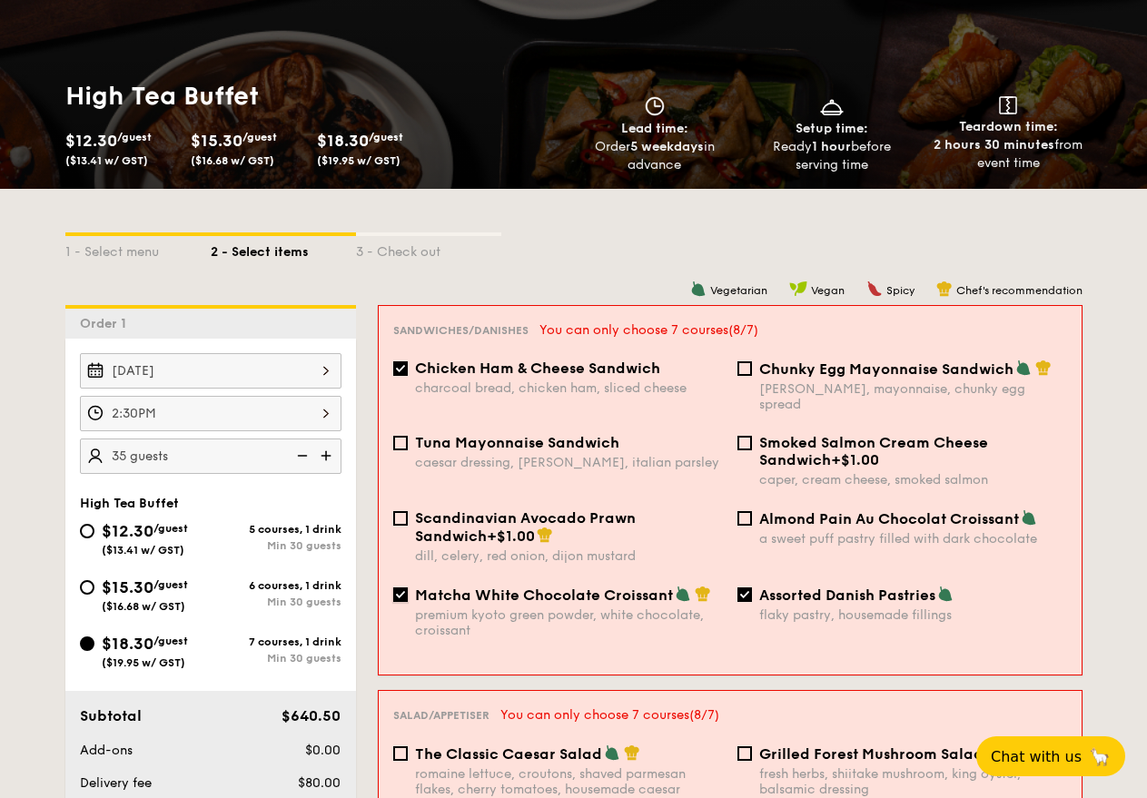
scroll to position [197, 0]
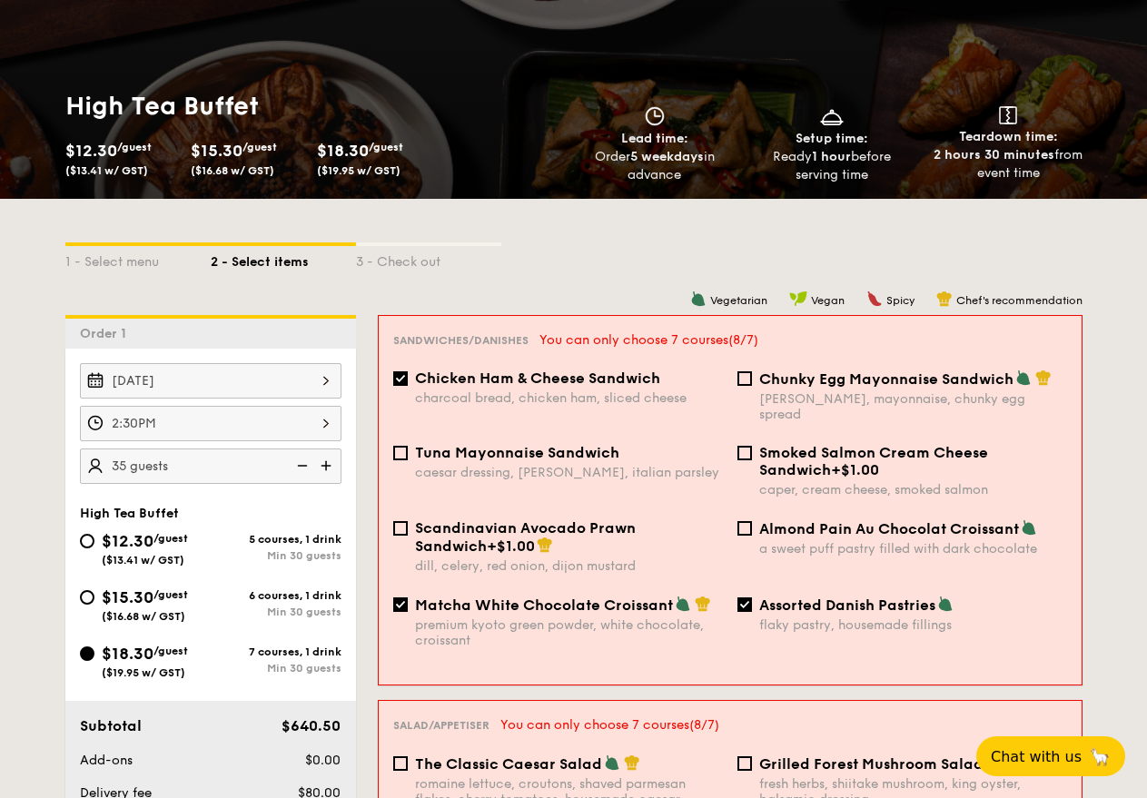
click at [490, 599] on div "Matcha White Chocolate Croissant premium kyoto green powder, white chocolate, c…" at bounding box center [569, 622] width 308 height 53
click at [408, 599] on input "Matcha White Chocolate Croissant premium kyoto green powder, white chocolate, c…" at bounding box center [400, 605] width 15 height 15
checkbox input "false"
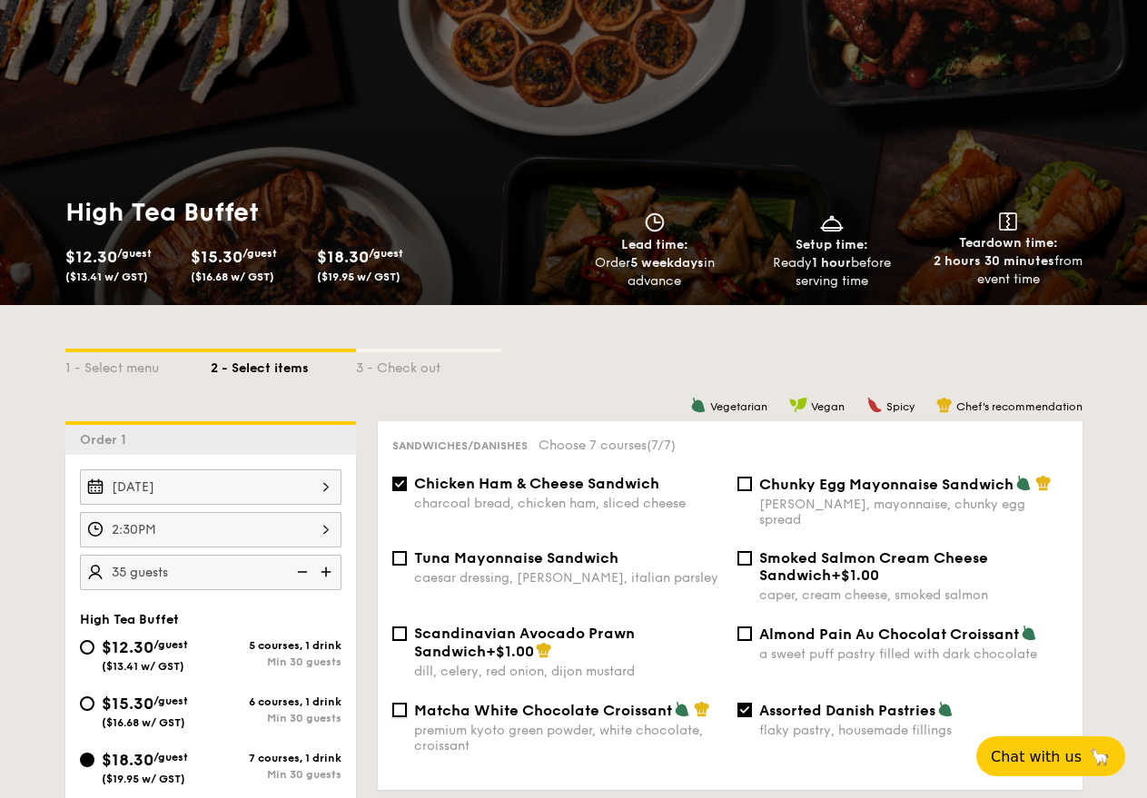
scroll to position [182, 0]
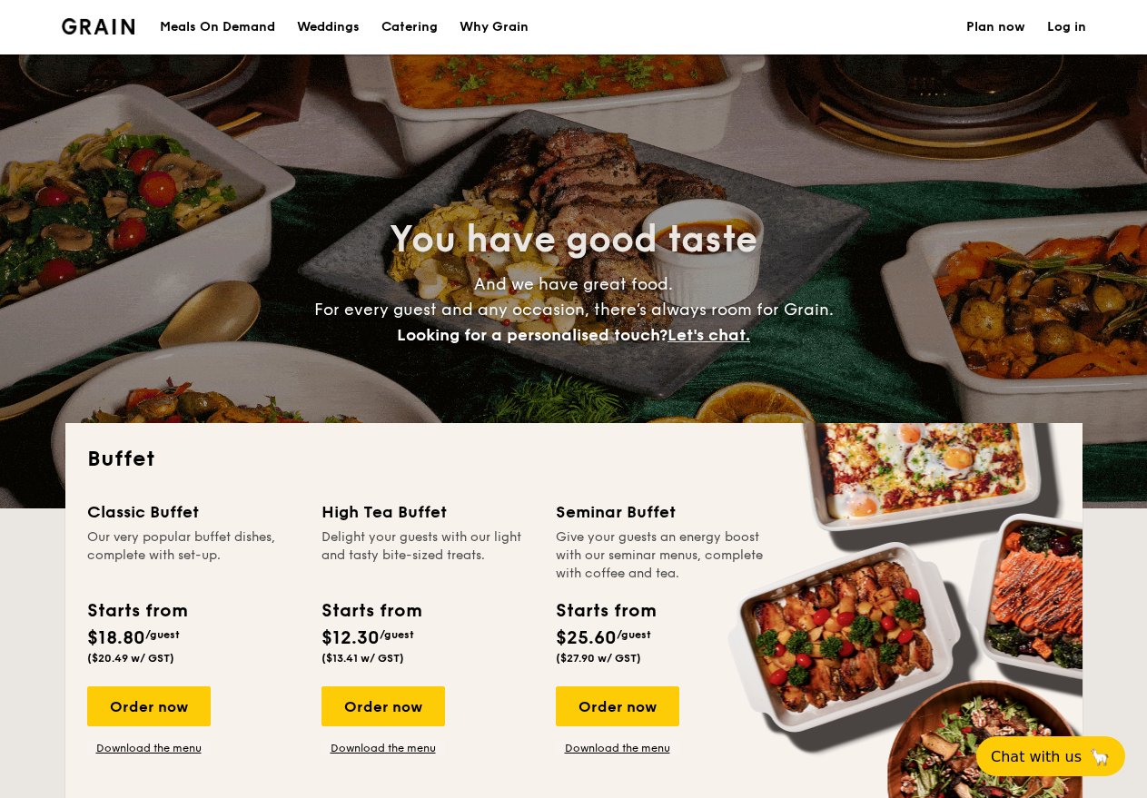
select select
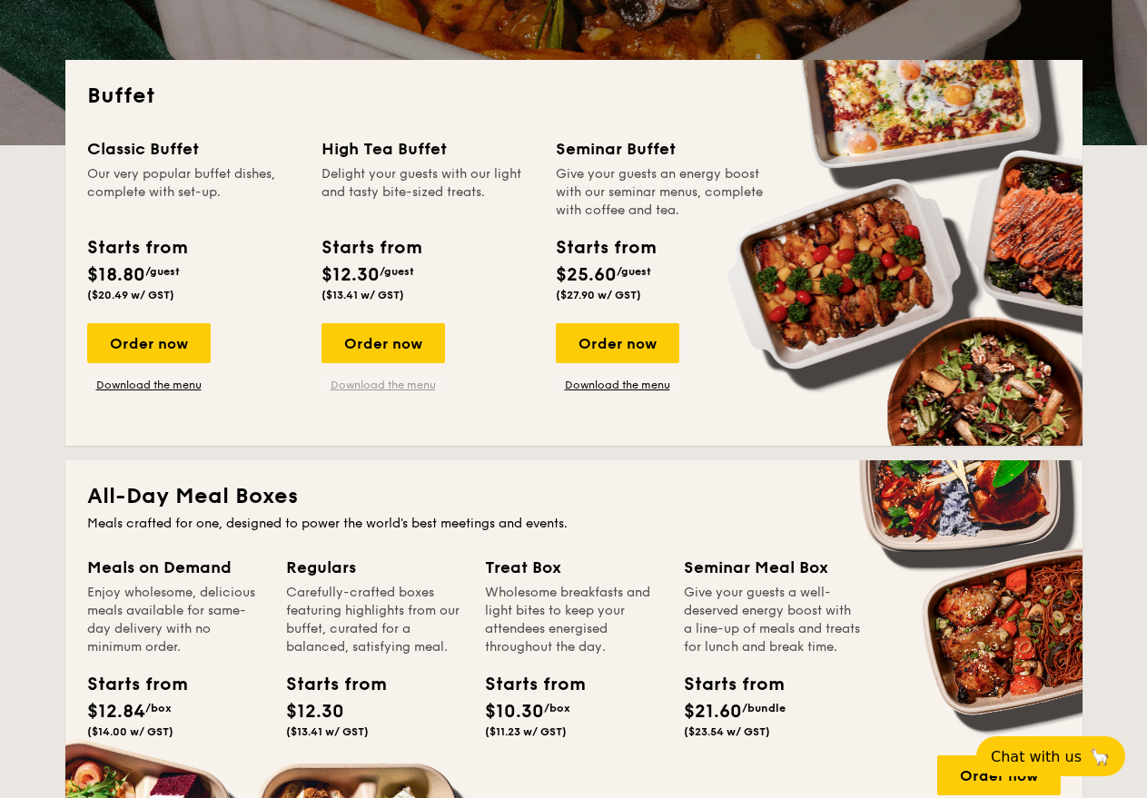
click at [381, 381] on link "Download the menu" at bounding box center [384, 385] width 124 height 15
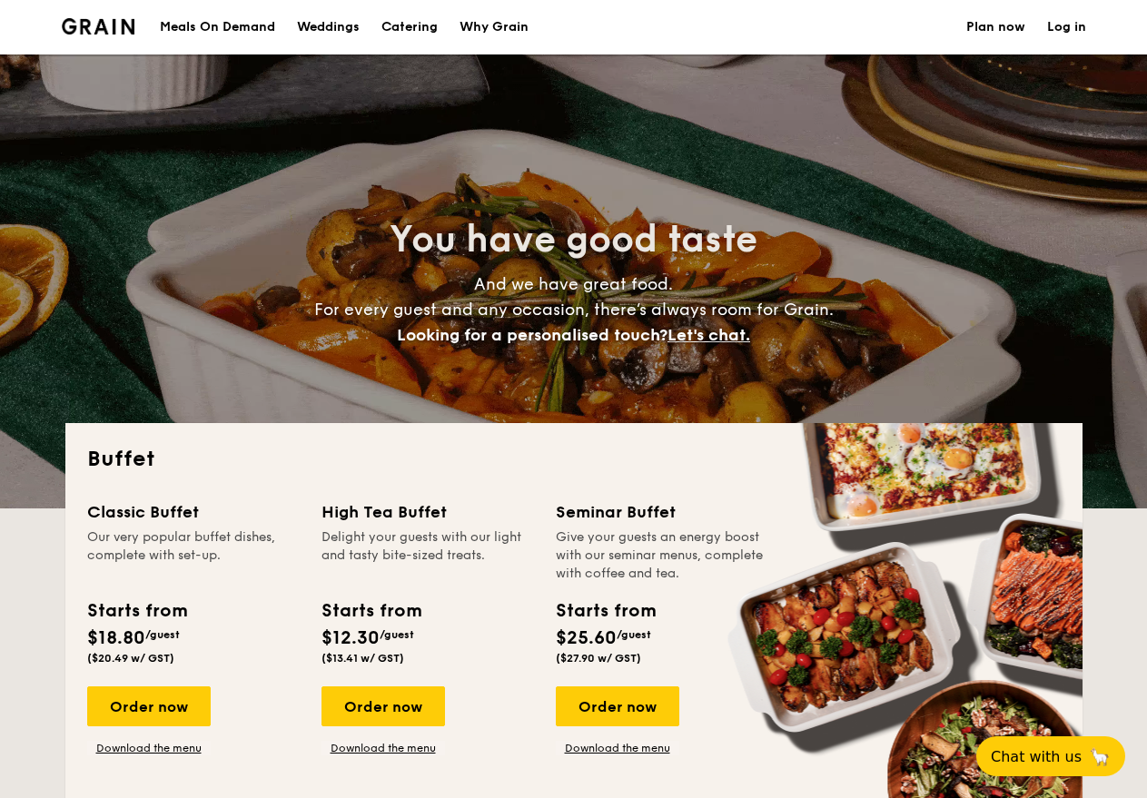
click at [411, 25] on h1 "Catering" at bounding box center [409, 27] width 56 height 54
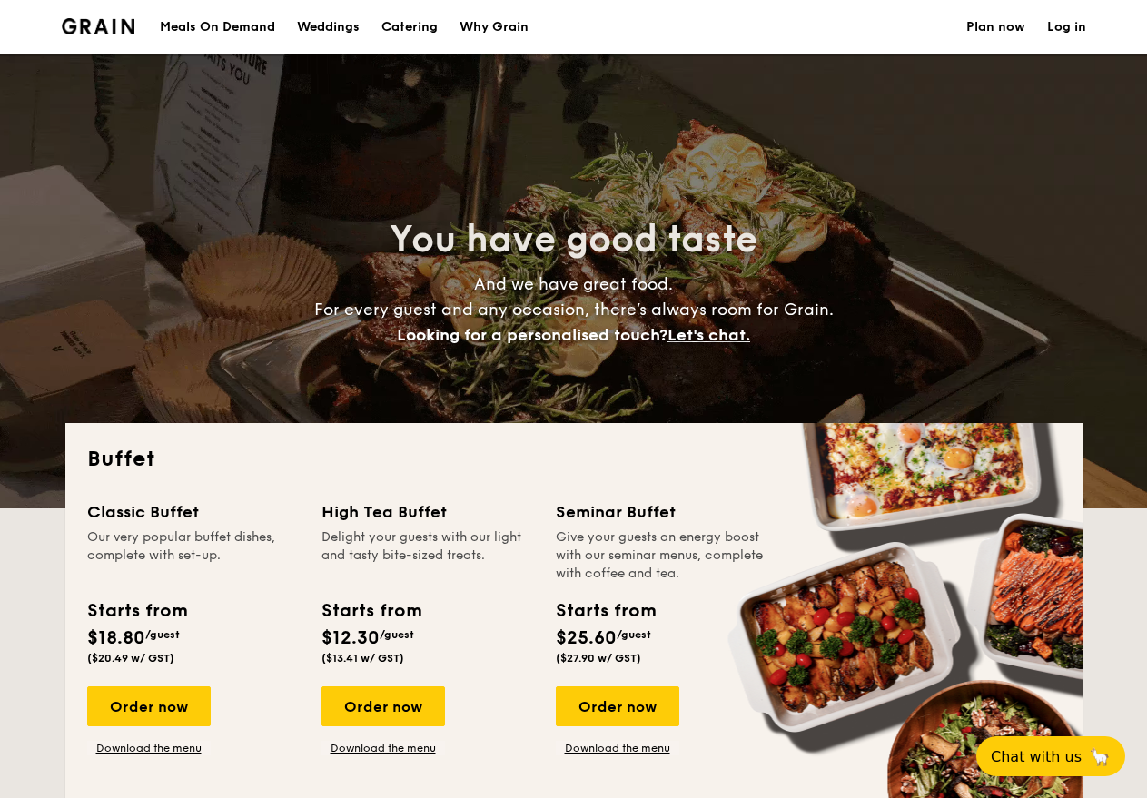
click at [411, 25] on h1 "Catering" at bounding box center [409, 27] width 56 height 54
